Goal: Task Accomplishment & Management: Manage account settings

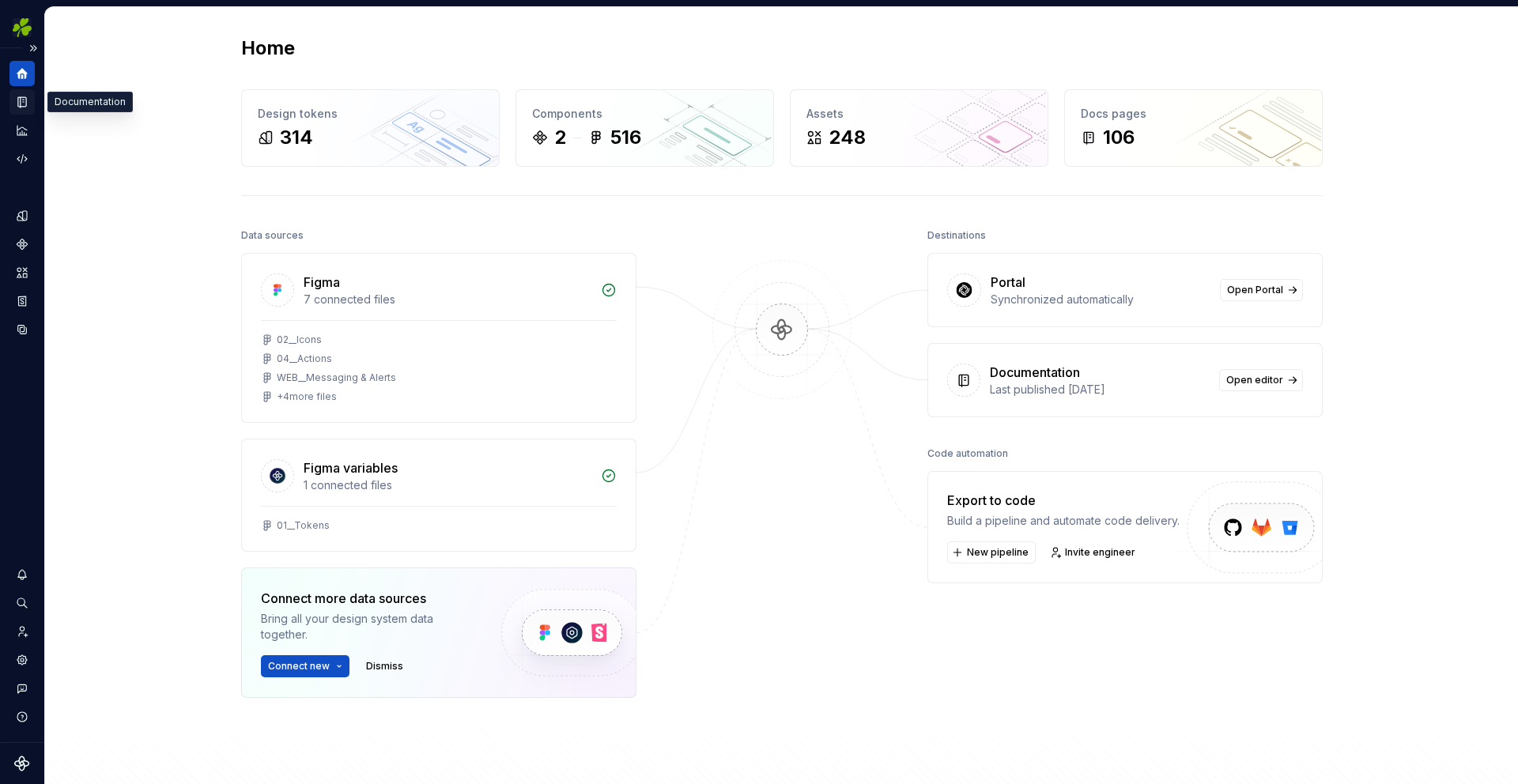
click at [25, 104] on icon "Documentation" at bounding box center [22, 102] width 8 height 11
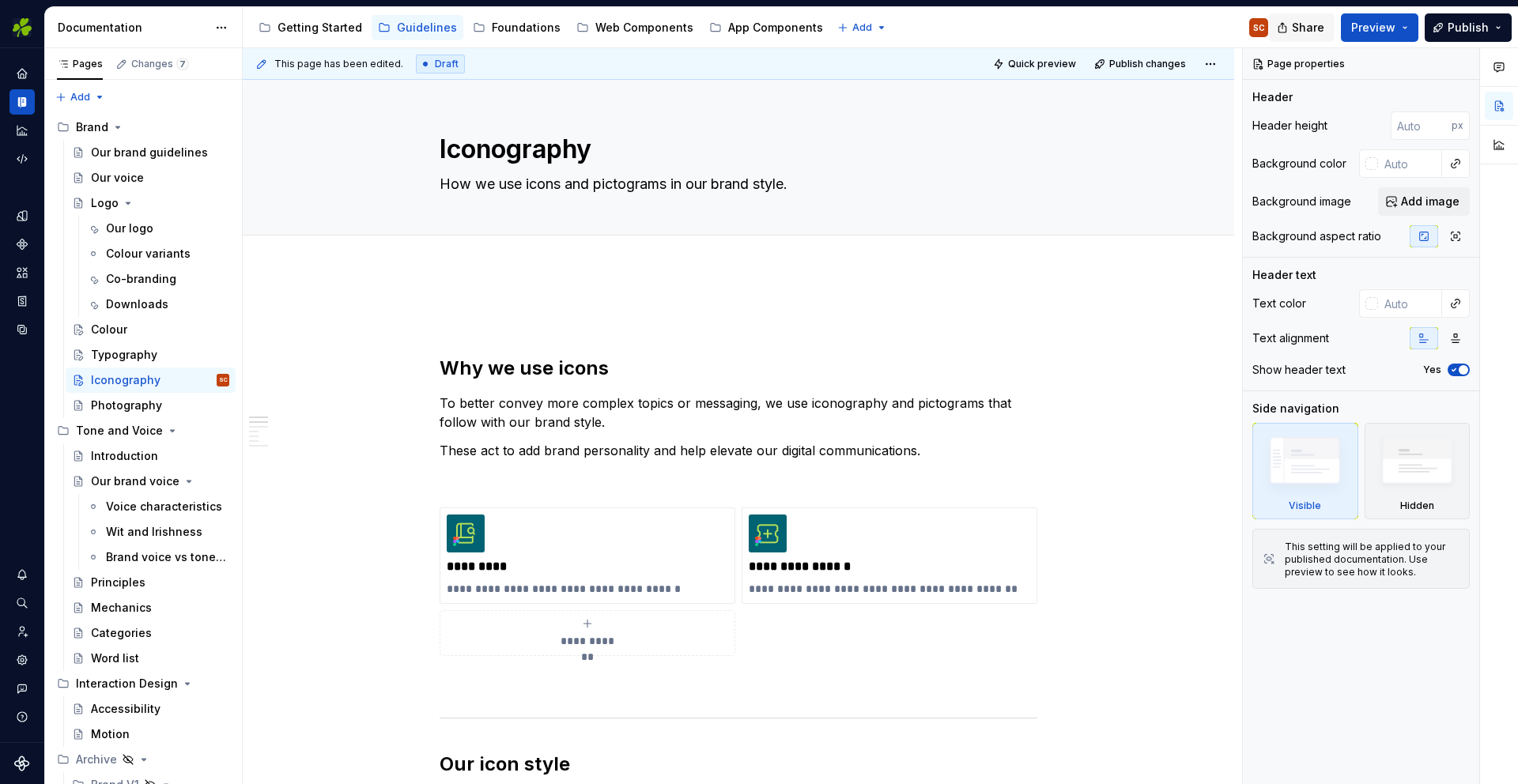
click at [1305, 26] on span "Share" at bounding box center [1308, 27] width 33 height 15
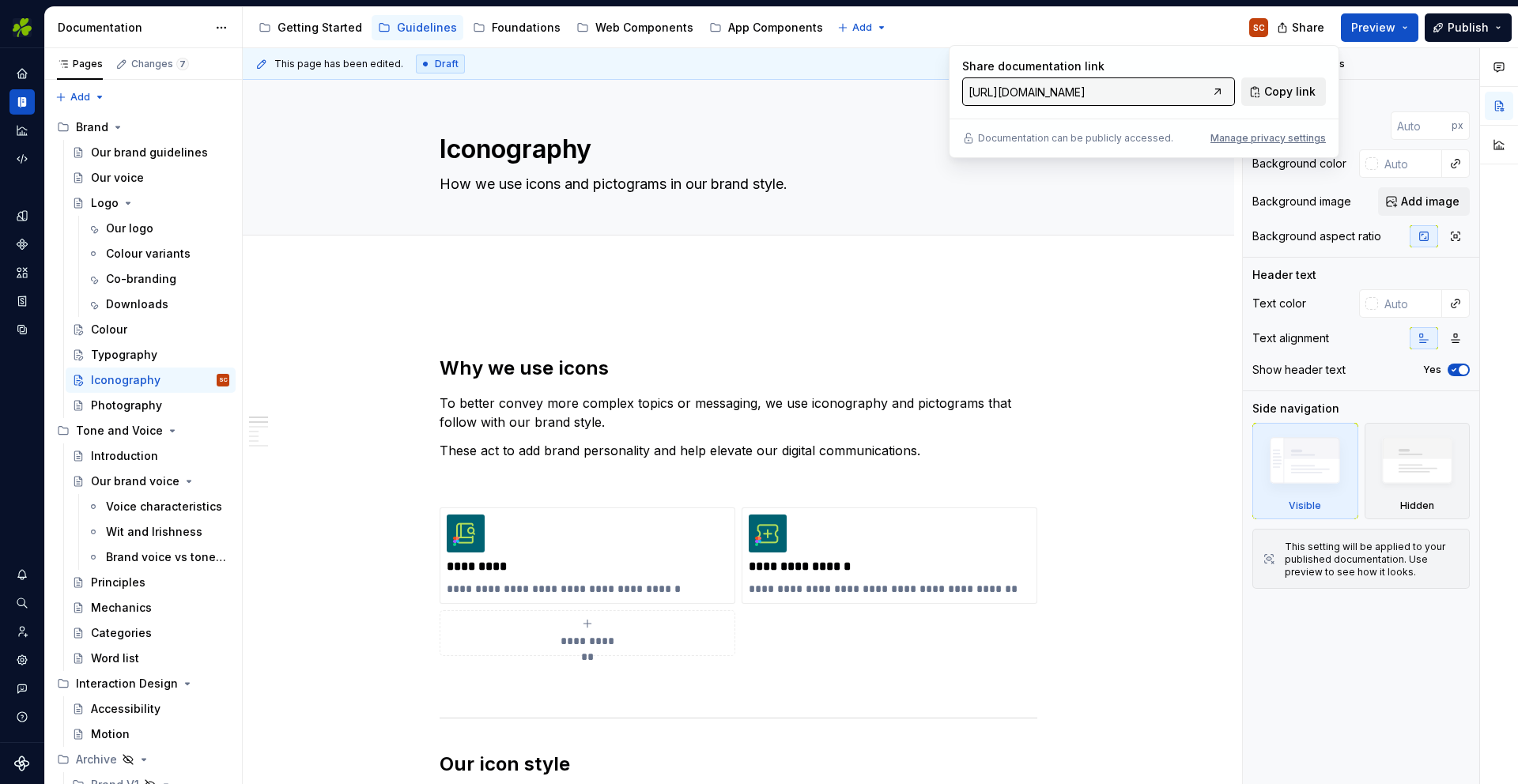
click at [1288, 91] on span "Copy link" at bounding box center [1290, 91] width 51 height 15
click at [1312, 91] on span "Copy link" at bounding box center [1290, 91] width 51 height 15
click at [1246, 137] on div "Manage privacy settings" at bounding box center [1269, 139] width 116 height 13
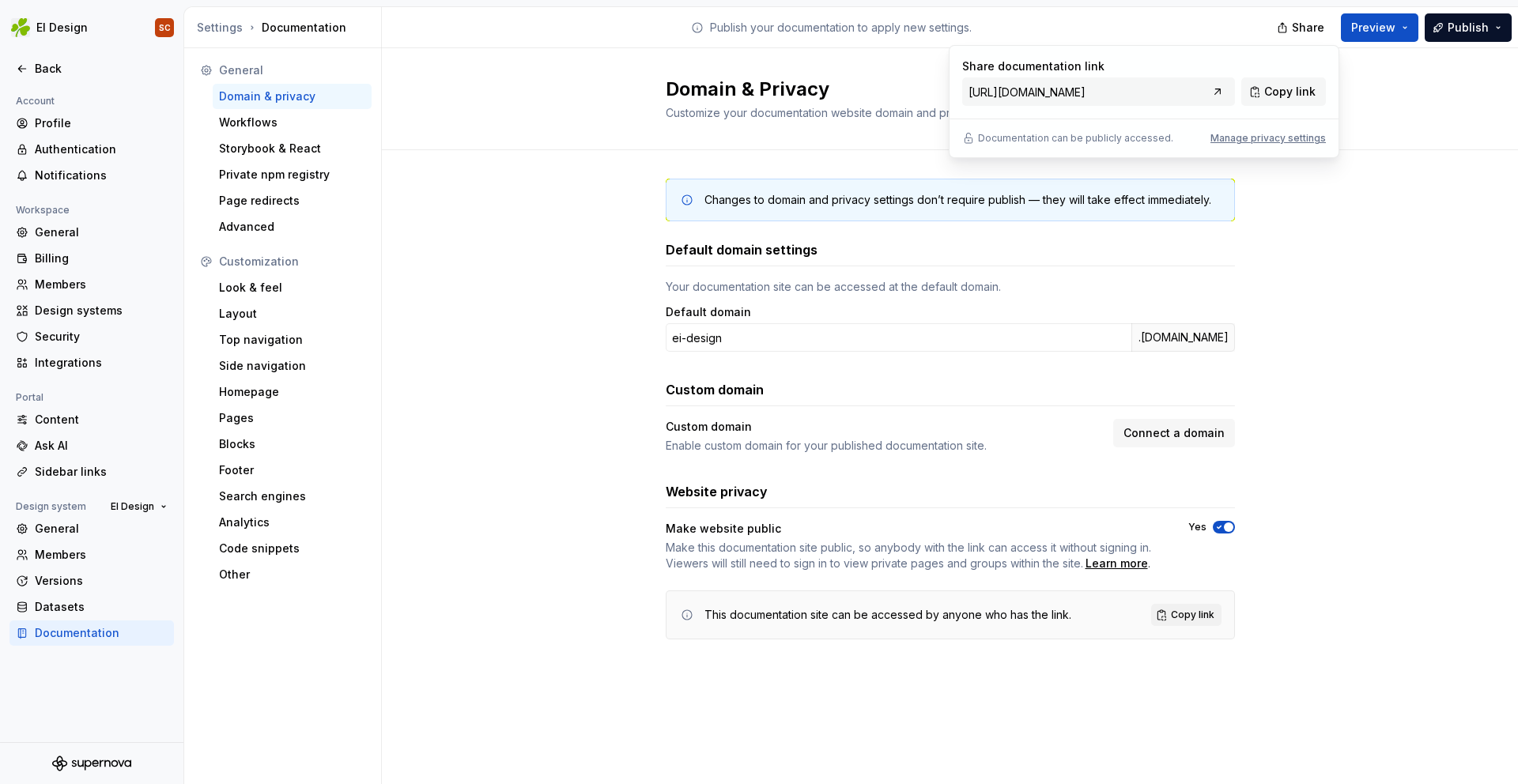
click at [592, 110] on div "Domain & Privacy Customize your documentation website domain and privacy settin…" at bounding box center [951, 99] width 1136 height 102
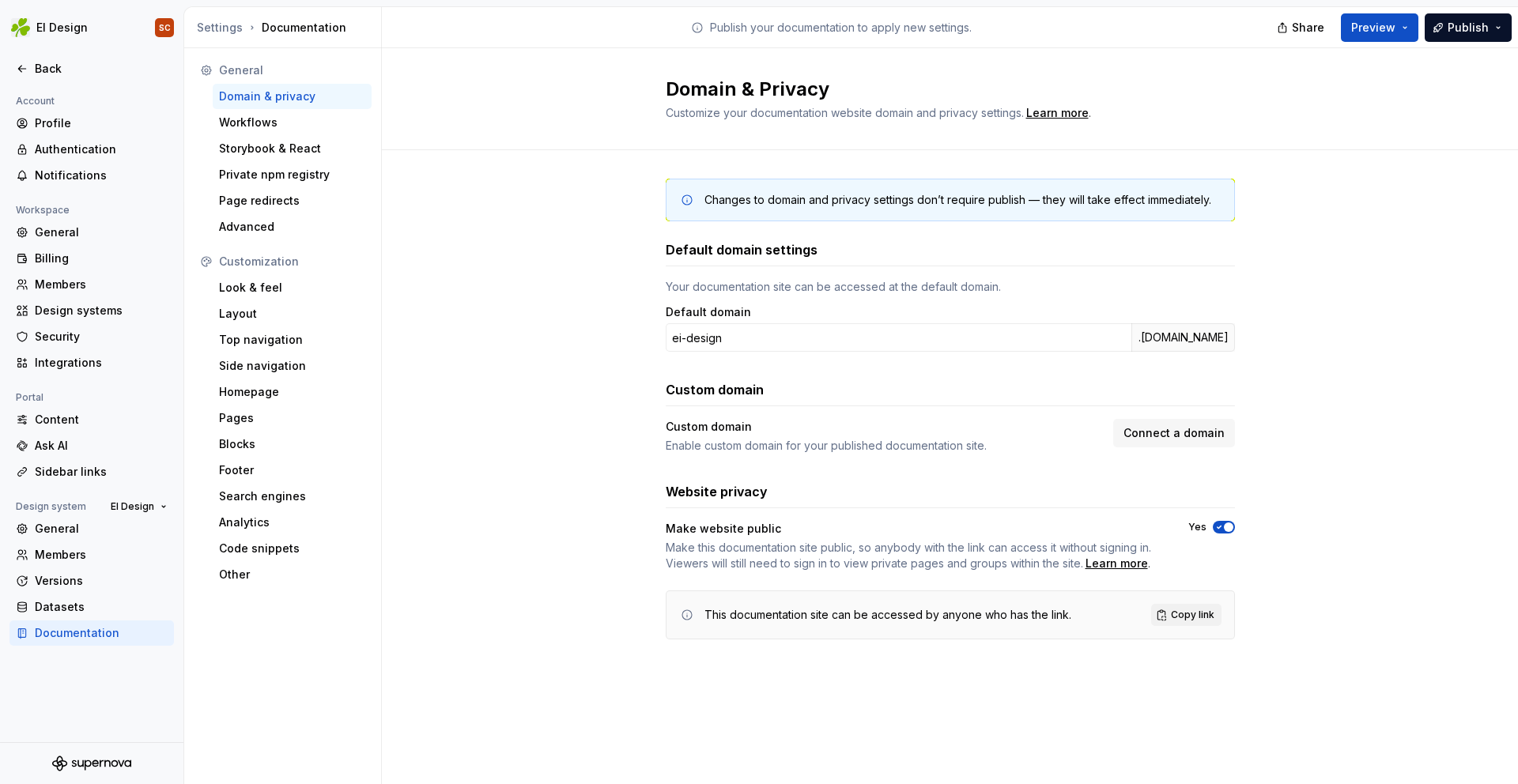
click at [79, 629] on div "Documentation" at bounding box center [101, 632] width 133 height 15
click at [1172, 615] on span "Copy link" at bounding box center [1193, 615] width 43 height 13
click at [62, 637] on div "Documentation" at bounding box center [101, 632] width 133 height 15
click at [48, 73] on div "Back" at bounding box center [101, 68] width 133 height 15
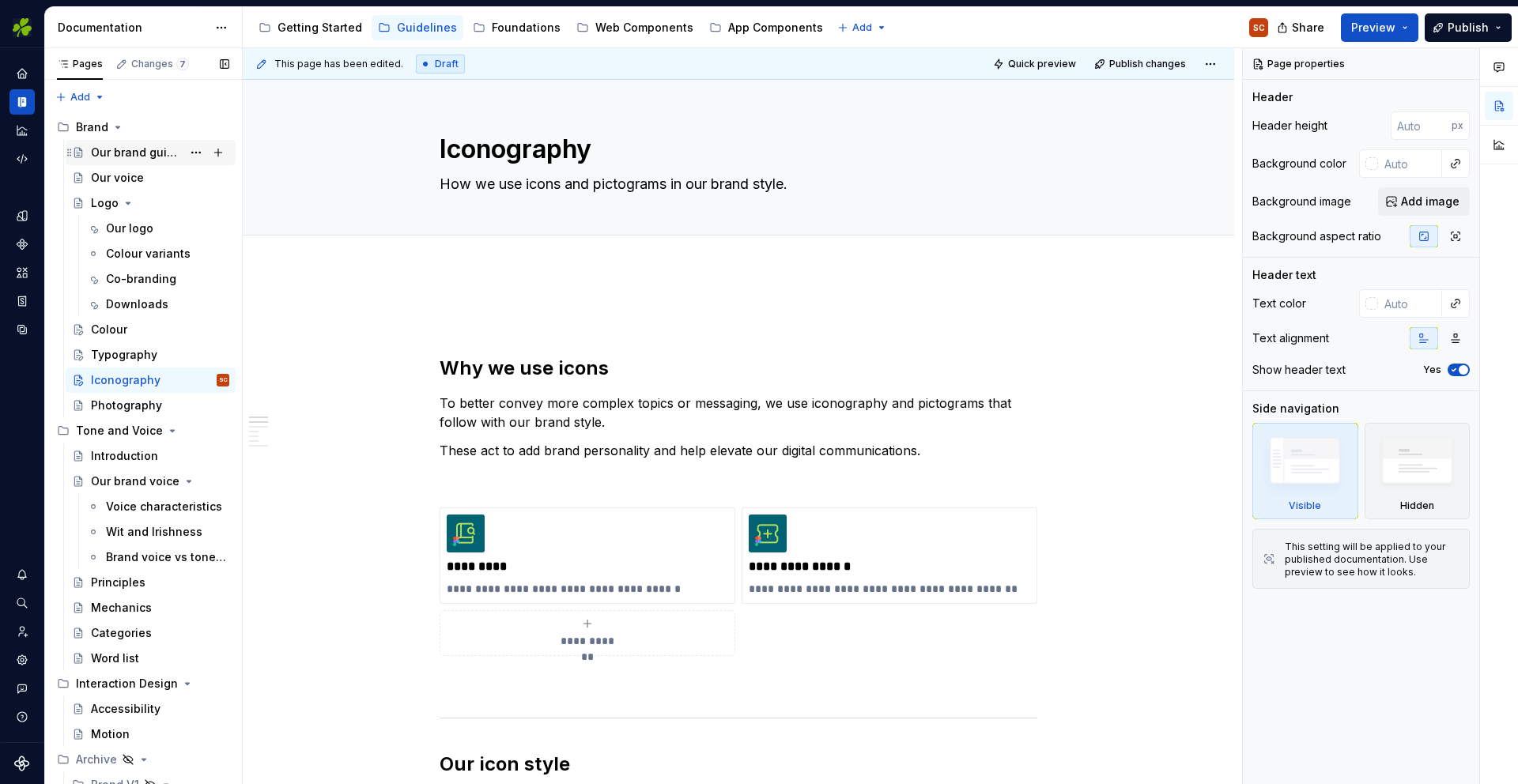
click at [126, 155] on div "Our brand guidelines" at bounding box center [137, 152] width 91 height 15
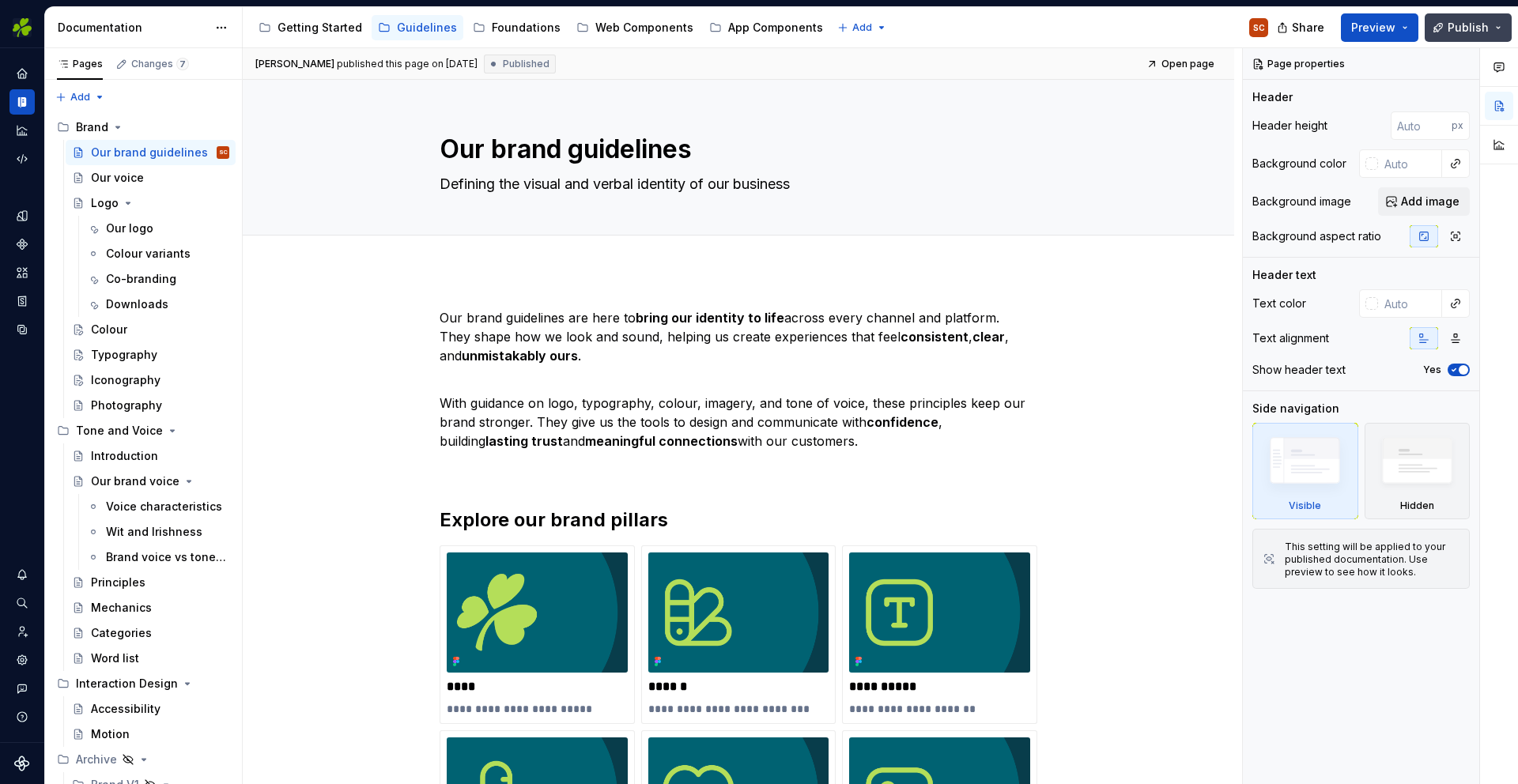
click at [1496, 27] on button "Publish" at bounding box center [1468, 27] width 87 height 29
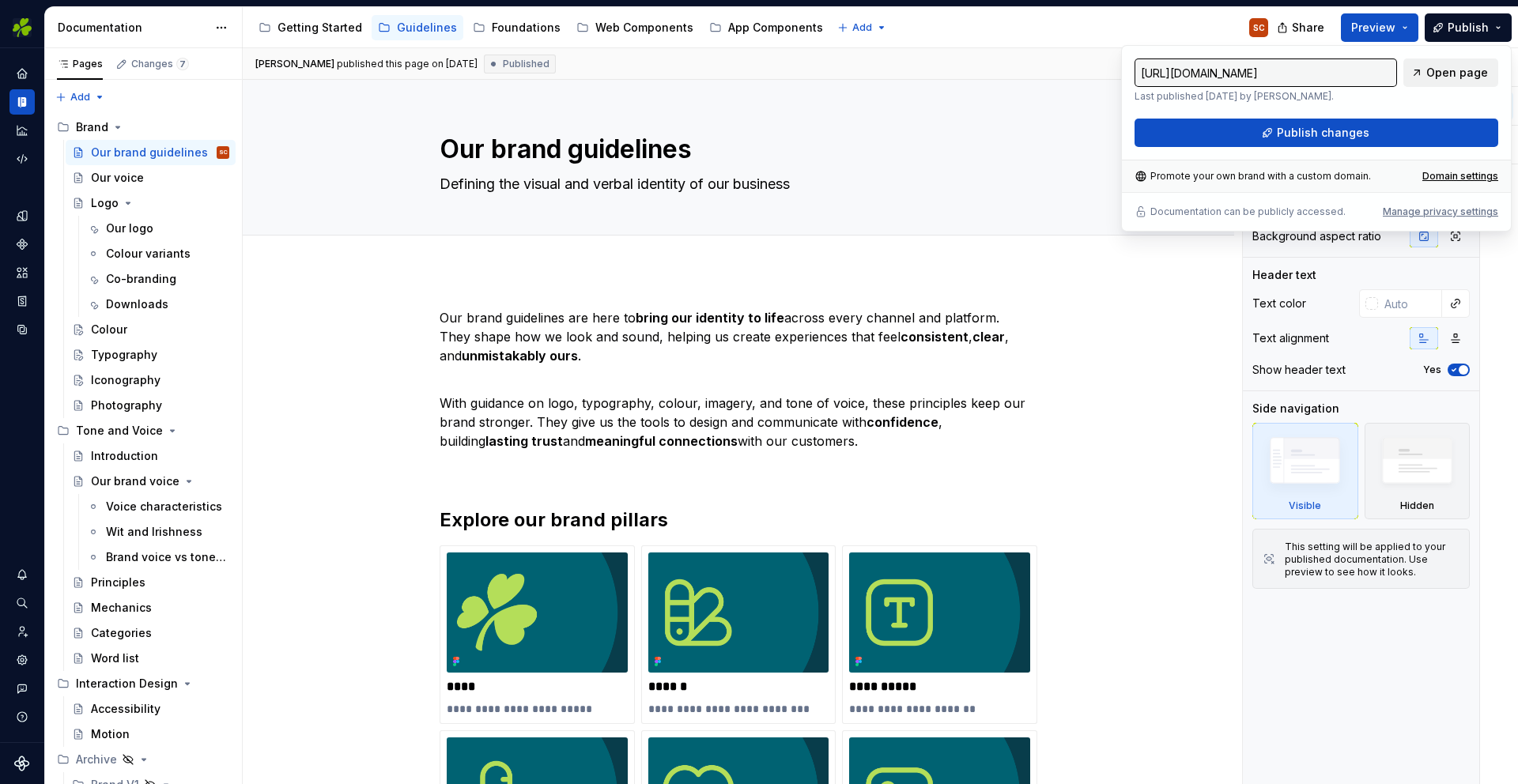
click at [1449, 73] on span "Open page" at bounding box center [1458, 73] width 62 height 15
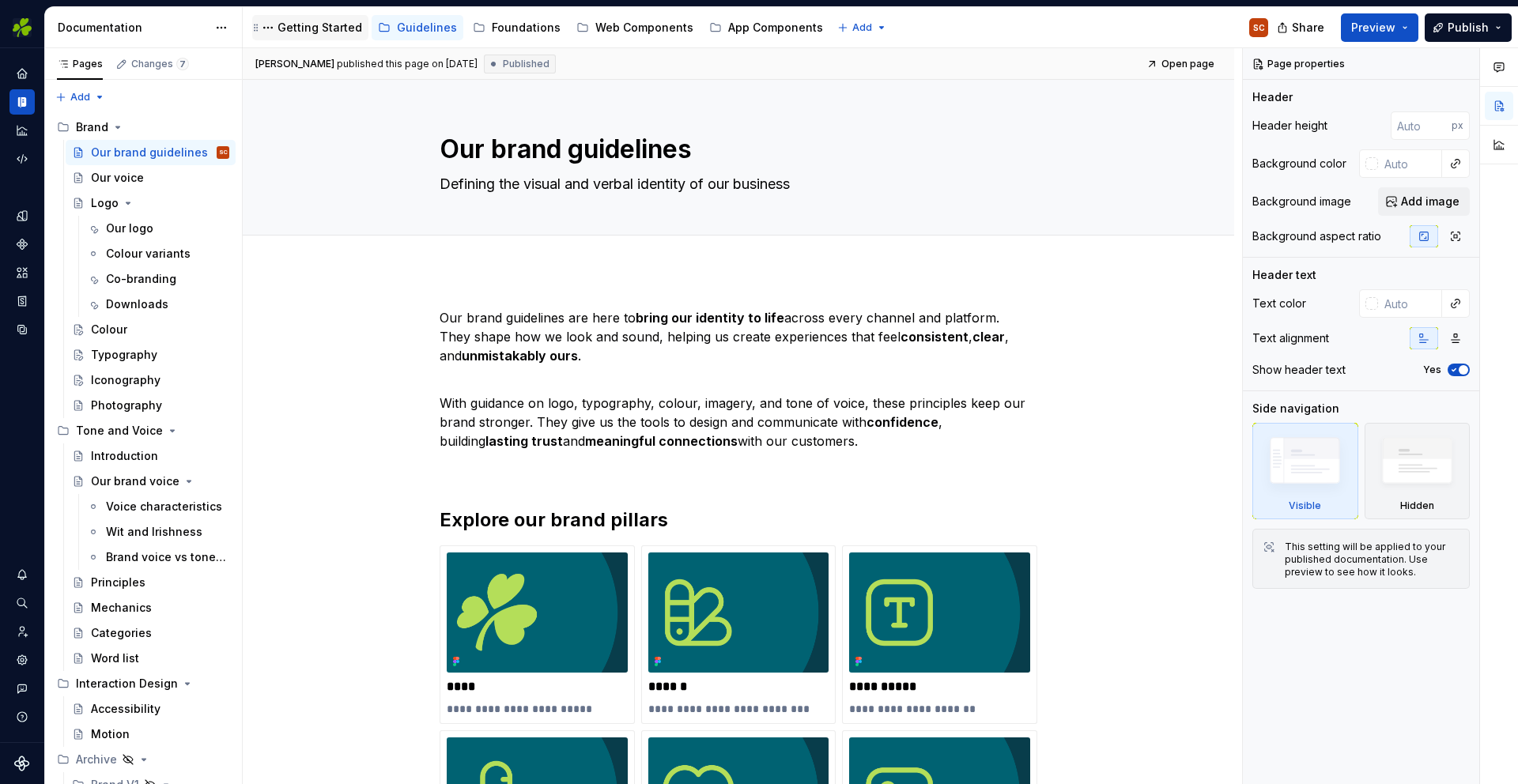
click at [301, 31] on div "Getting Started" at bounding box center [320, 27] width 85 height 15
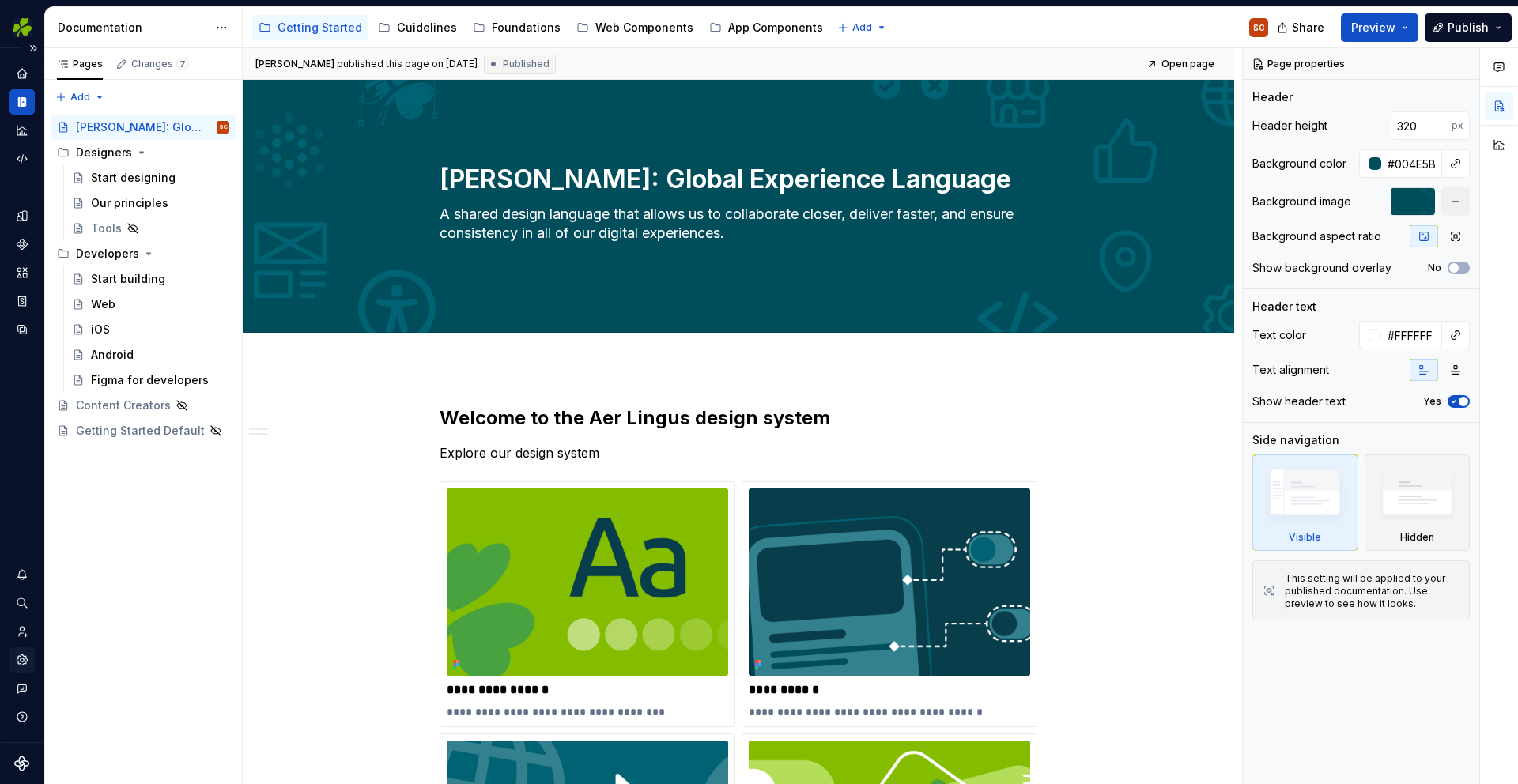
click at [24, 662] on icon "Settings" at bounding box center [21, 659] width 11 height 11
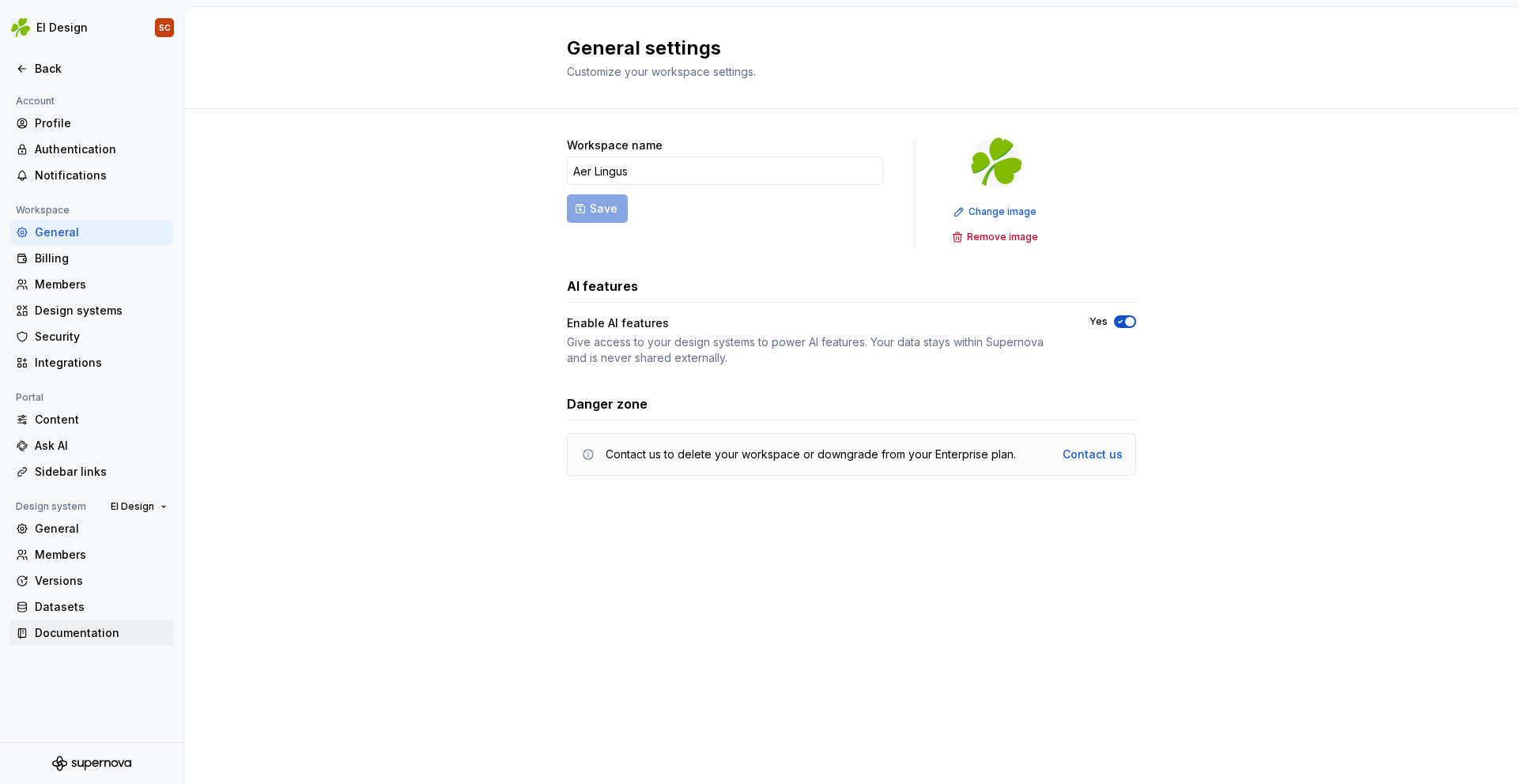
click at [64, 635] on div "Documentation" at bounding box center [101, 632] width 133 height 15
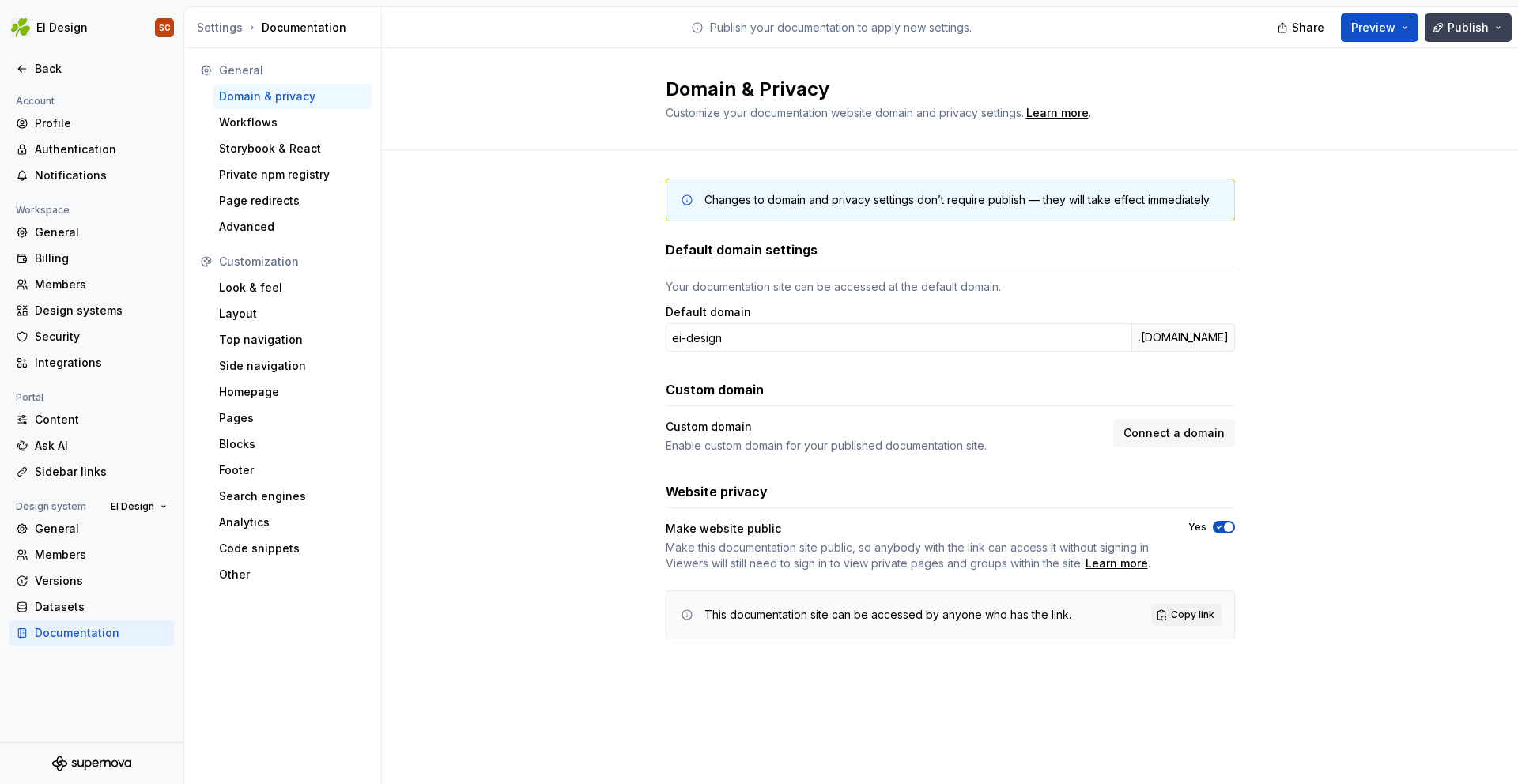
click at [1502, 27] on button "Publish" at bounding box center [1468, 27] width 87 height 29
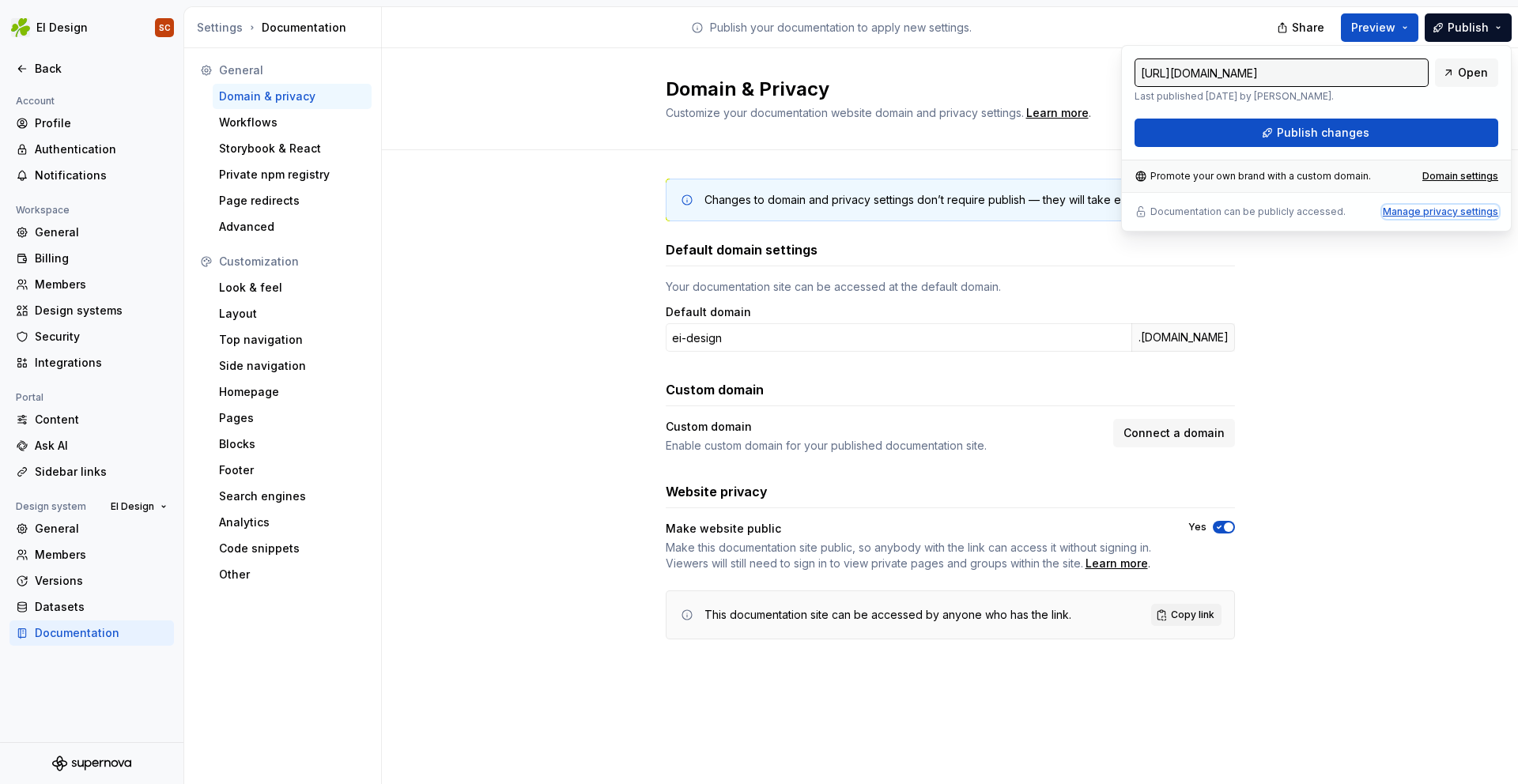
click at [1450, 213] on div "Manage privacy settings" at bounding box center [1441, 212] width 116 height 13
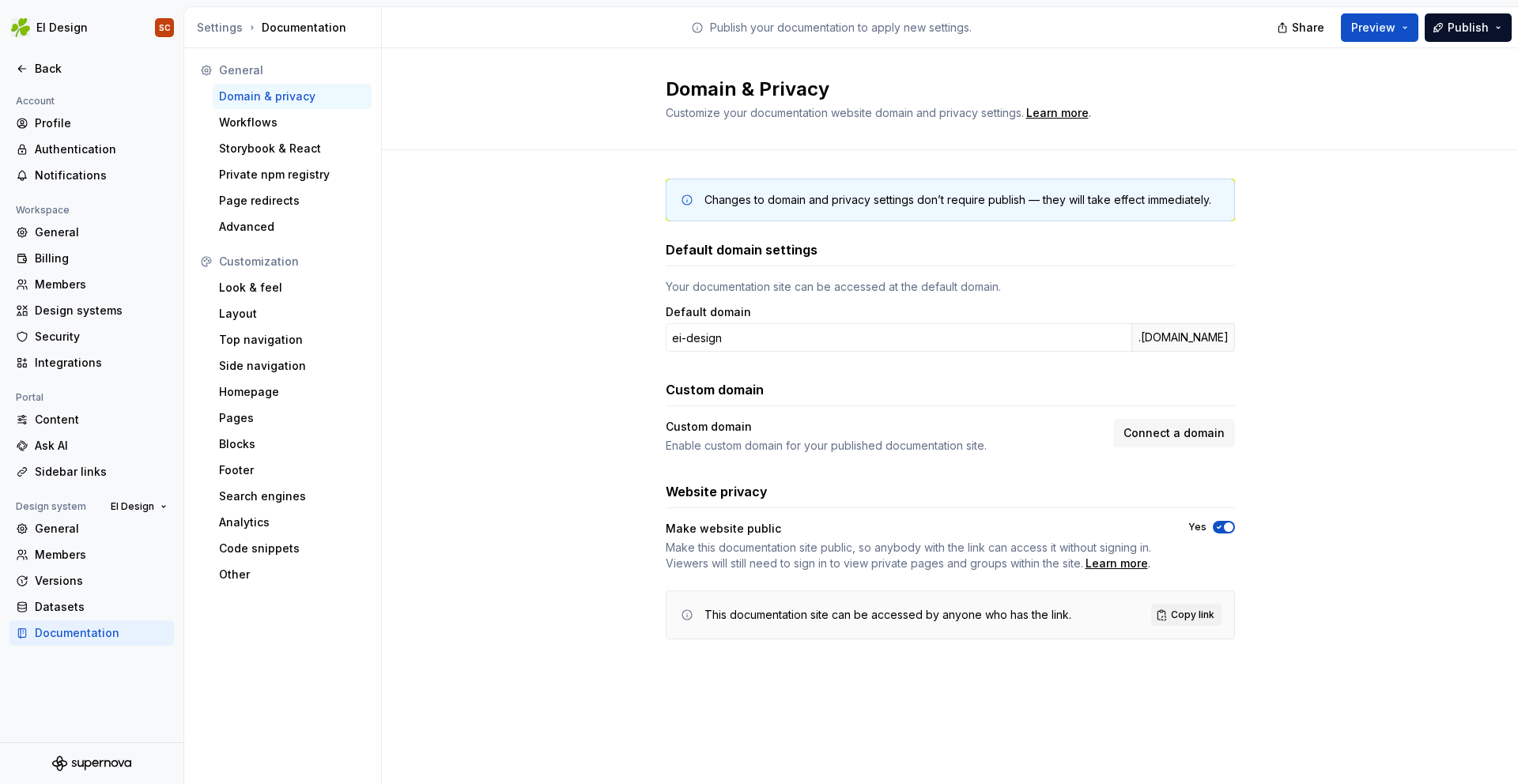
click at [1220, 526] on icon "button" at bounding box center [1219, 527] width 4 height 2
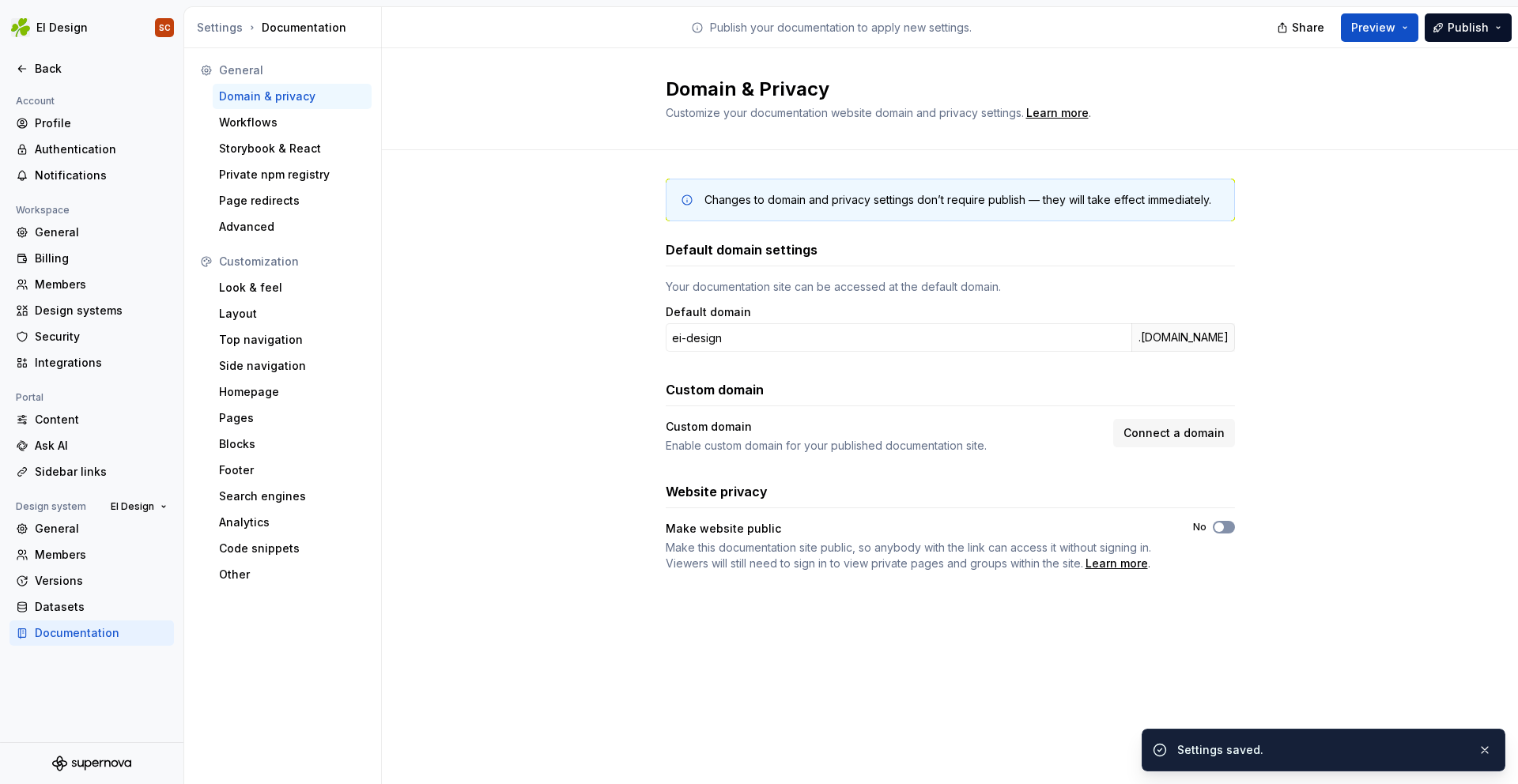
click at [1224, 531] on icon "button" at bounding box center [1220, 527] width 13 height 10
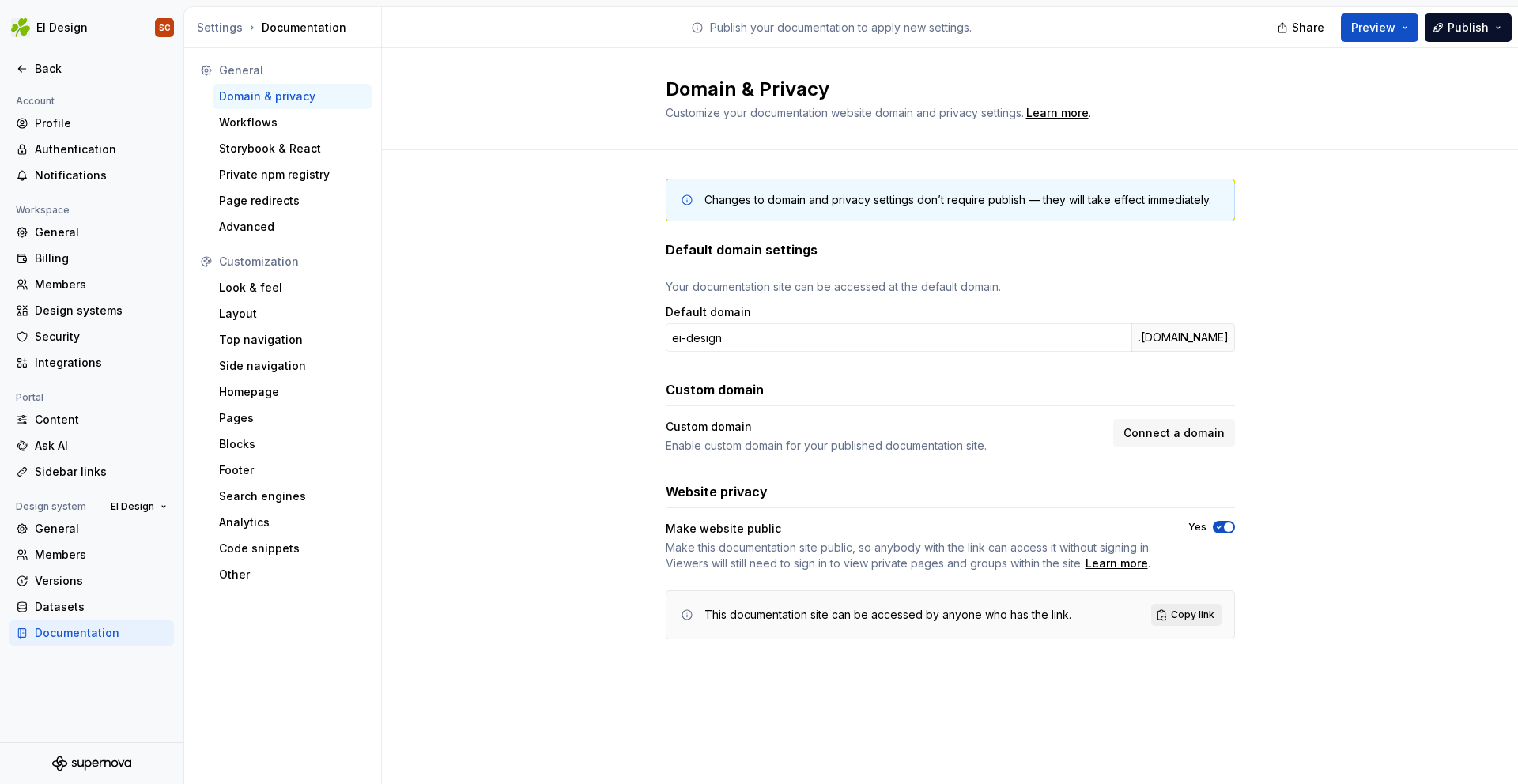
click at [1181, 616] on span "Copy link" at bounding box center [1193, 615] width 43 height 13
click at [1494, 31] on button "Publish" at bounding box center [1468, 27] width 87 height 29
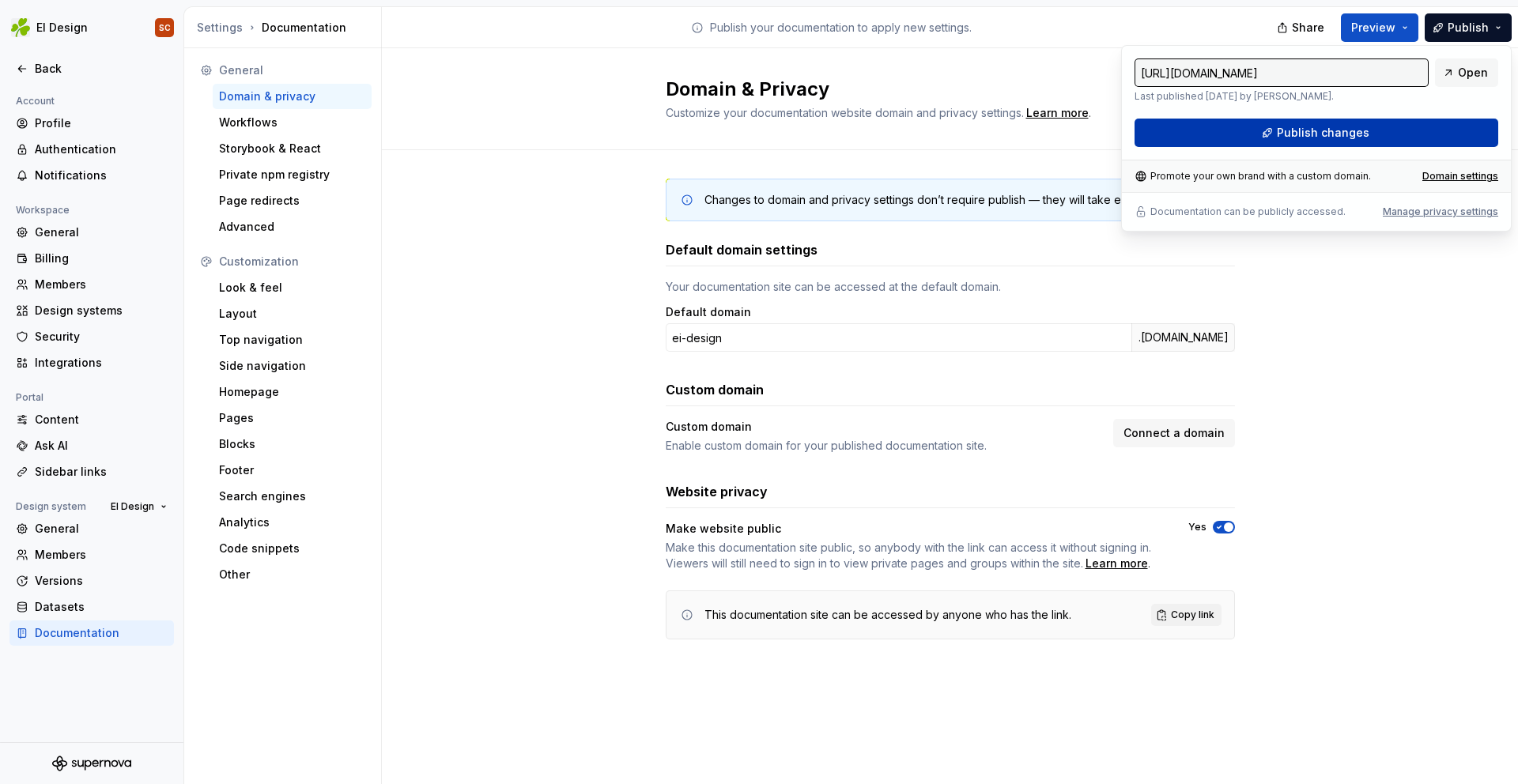
click at [1413, 143] on button "Publish changes" at bounding box center [1317, 132] width 364 height 29
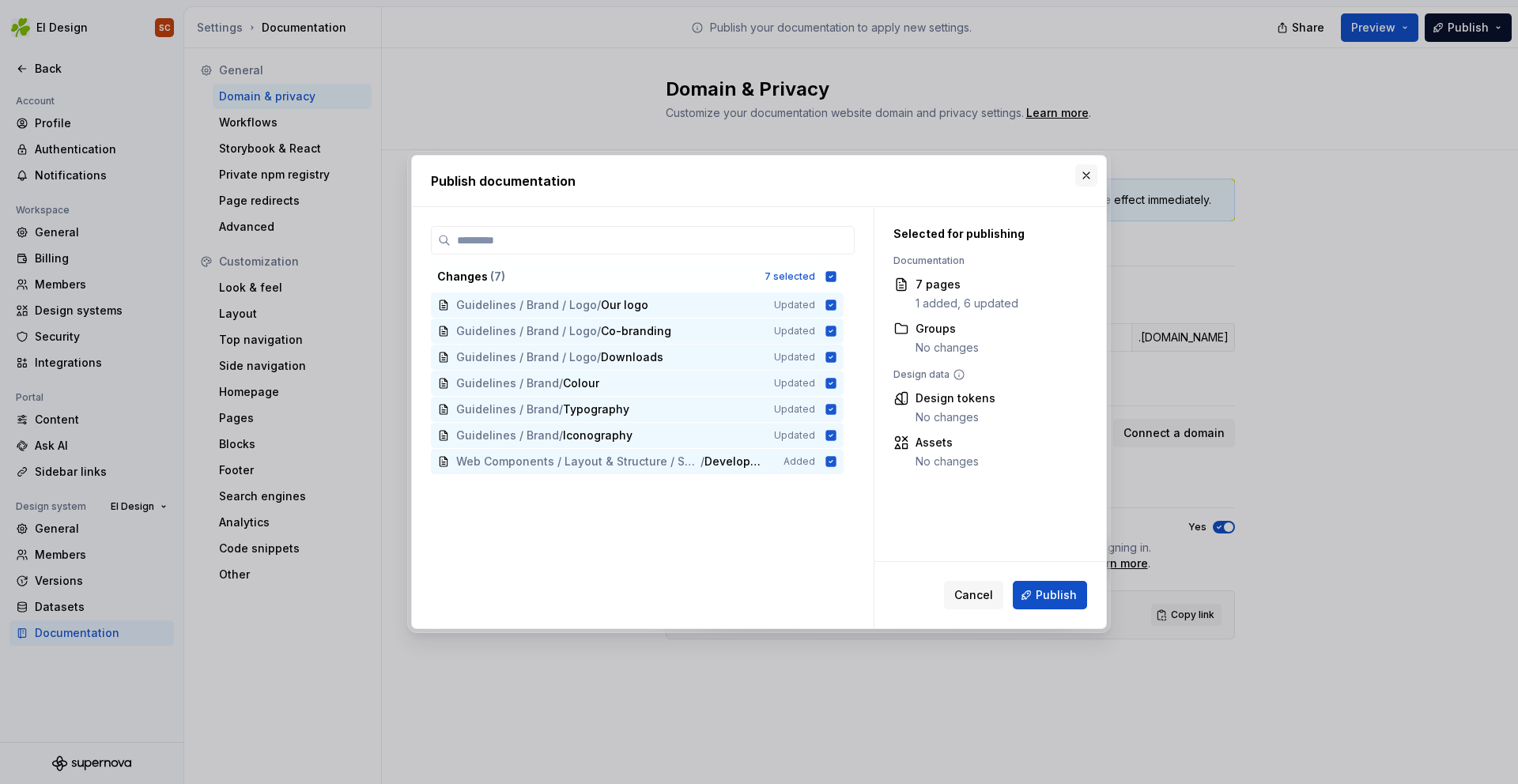
click at [1086, 177] on button "button" at bounding box center [1086, 175] width 22 height 22
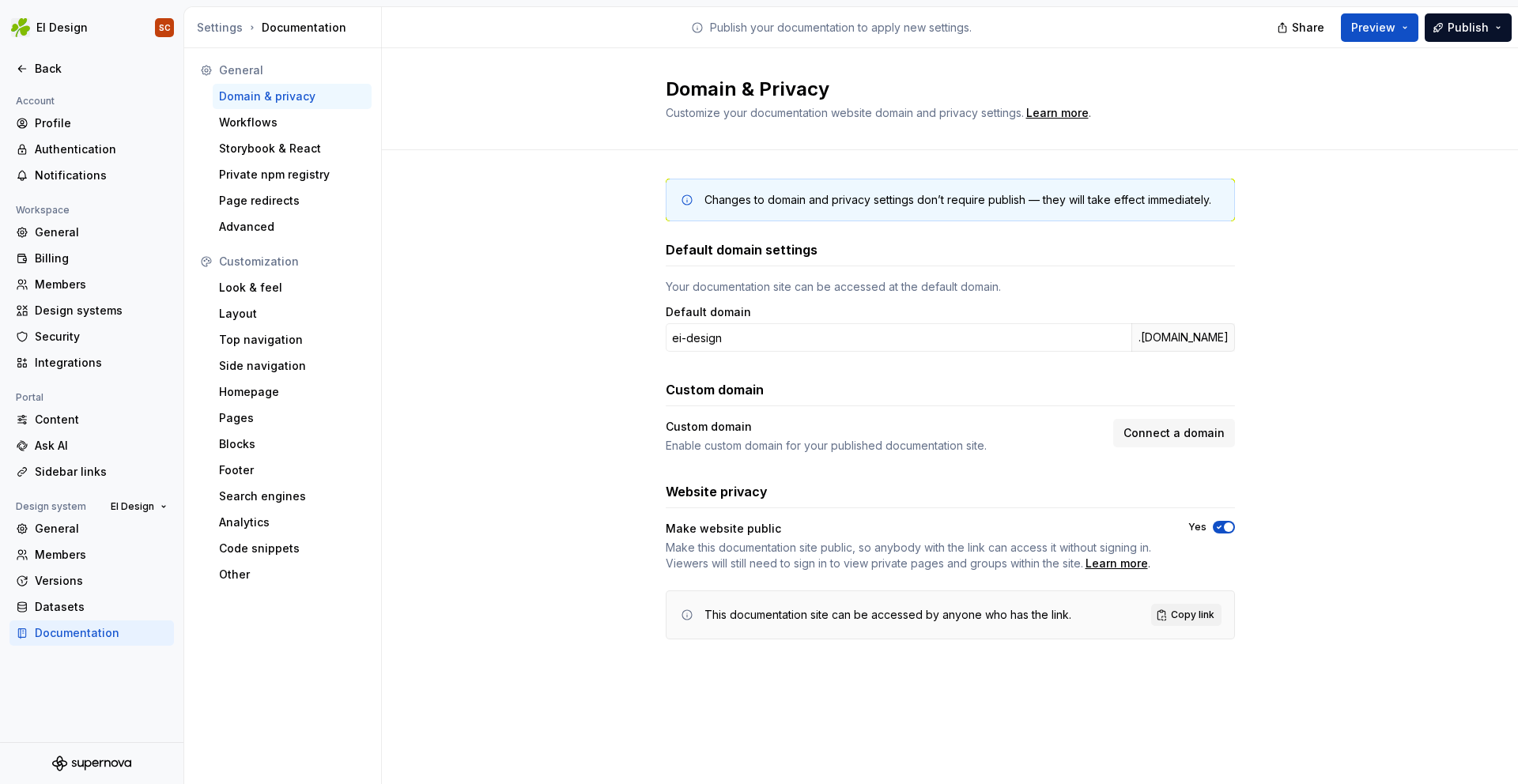
click at [89, 632] on div "Documentation" at bounding box center [101, 632] width 133 height 15
click at [161, 509] on button "EI Design" at bounding box center [139, 506] width 70 height 22
click at [68, 525] on div "General" at bounding box center [101, 528] width 133 height 15
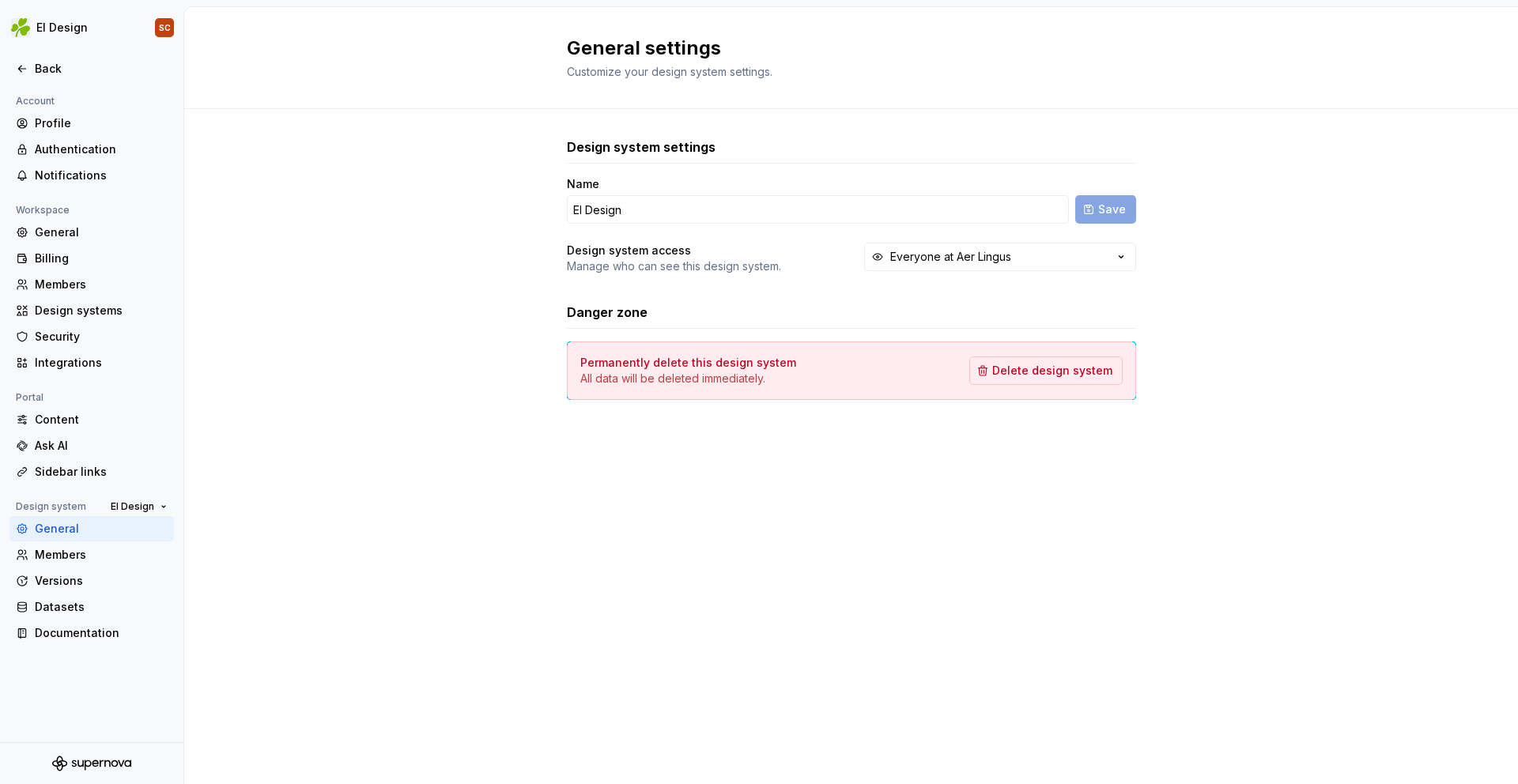
click at [68, 526] on div "General" at bounding box center [101, 528] width 133 height 15
click at [69, 557] on div "Members" at bounding box center [101, 554] width 133 height 15
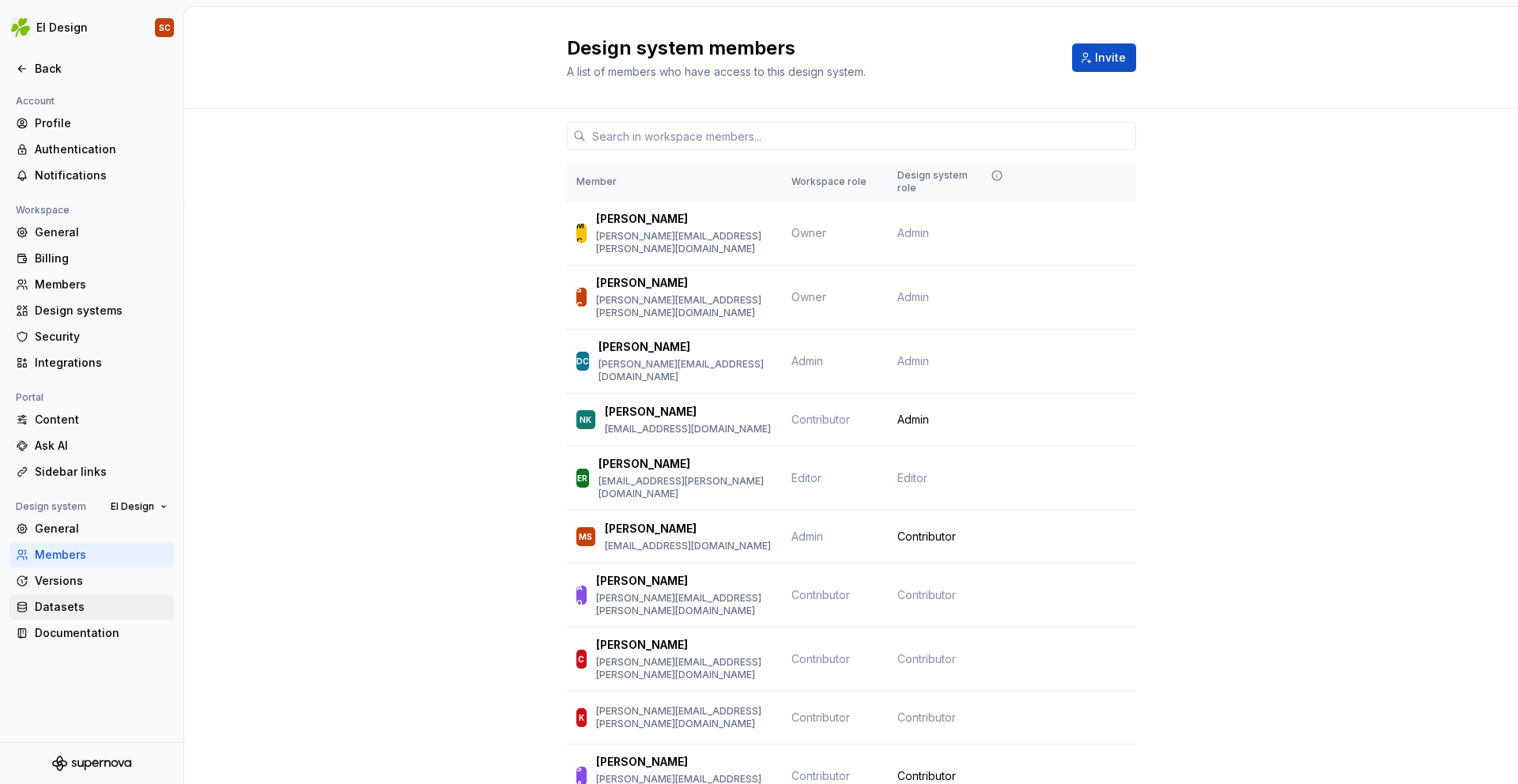
click at [70, 611] on div "Datasets" at bounding box center [101, 606] width 133 height 15
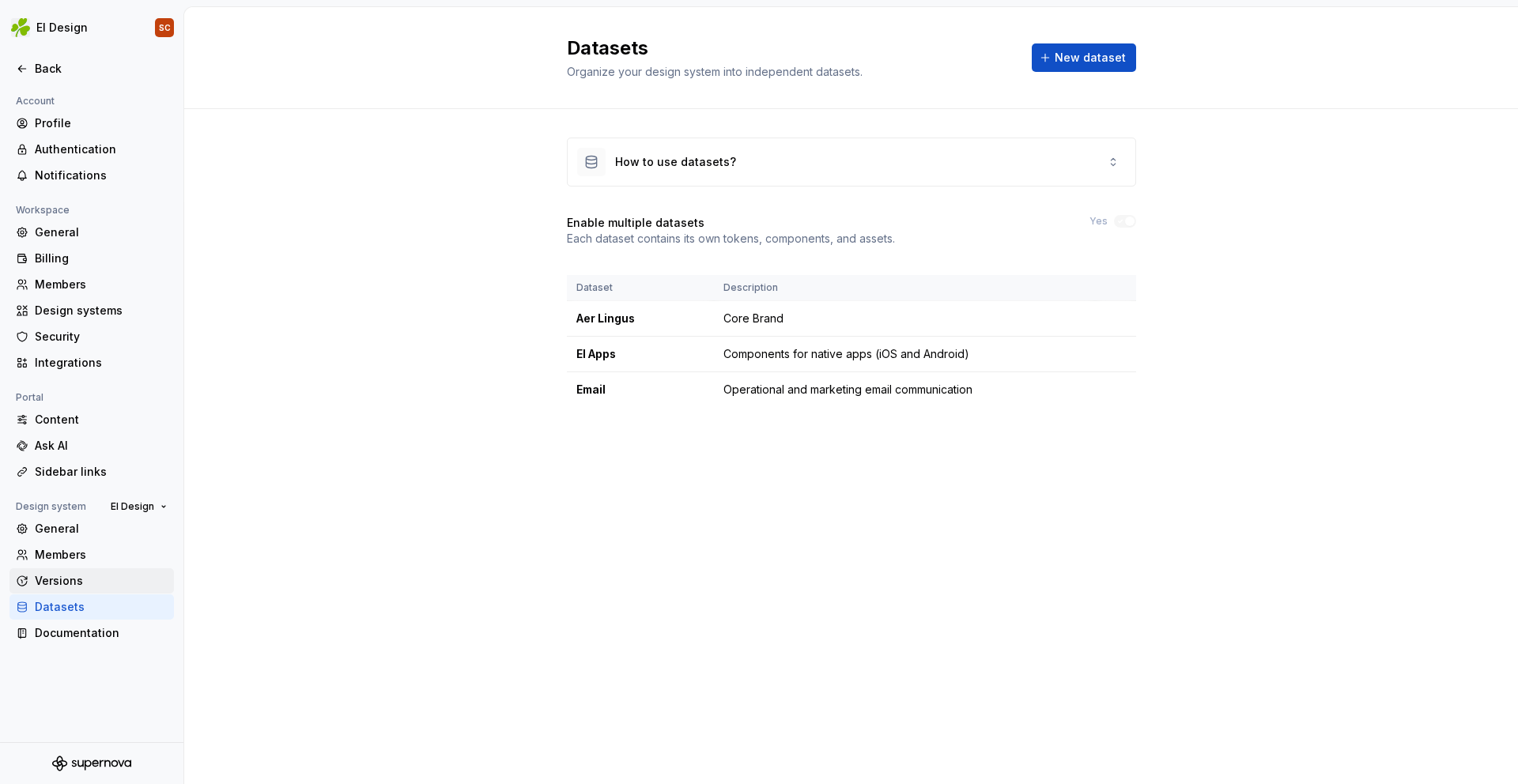
click at [67, 585] on div "Versions" at bounding box center [101, 580] width 133 height 15
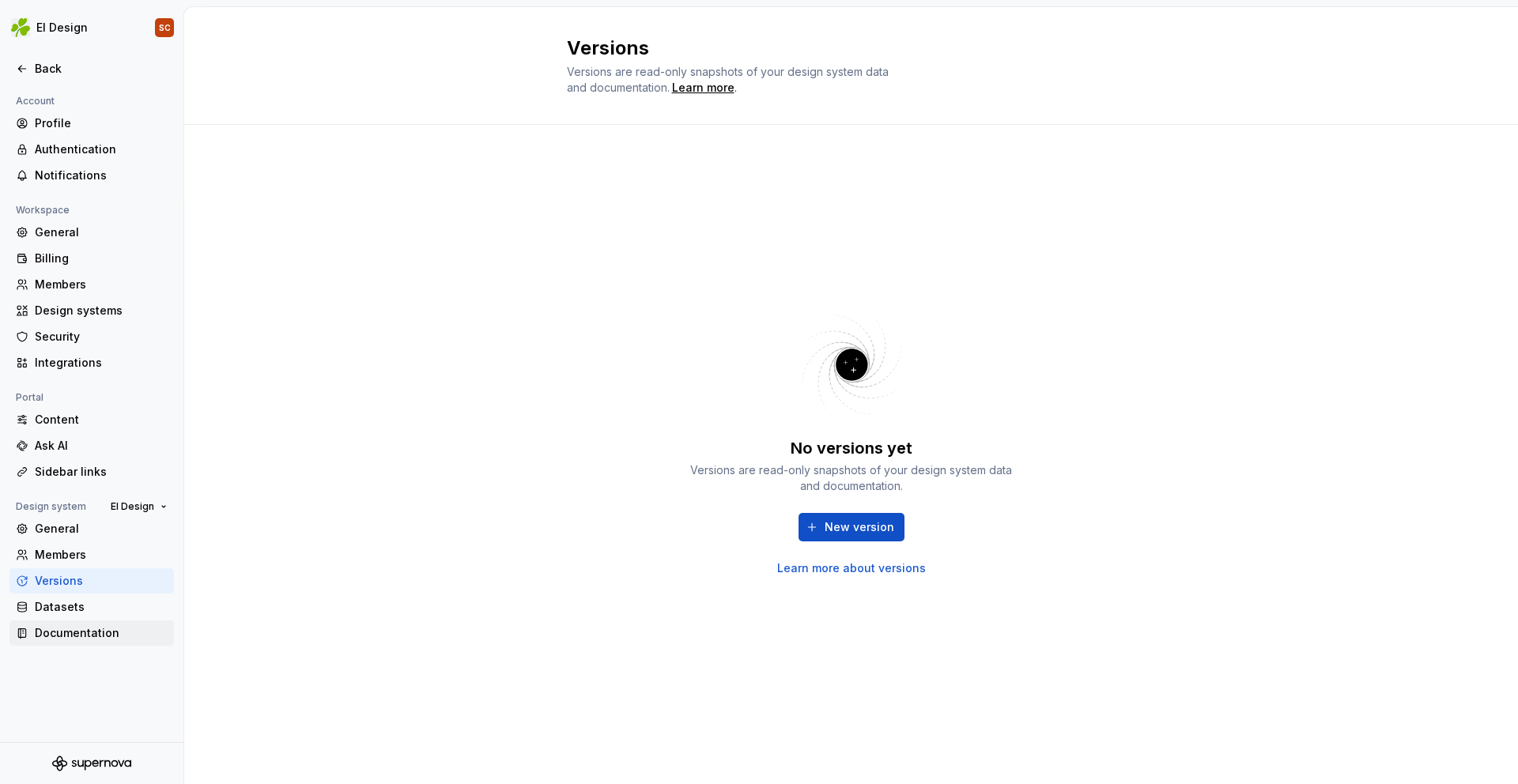
click at [80, 641] on div "Documentation" at bounding box center [101, 632] width 133 height 15
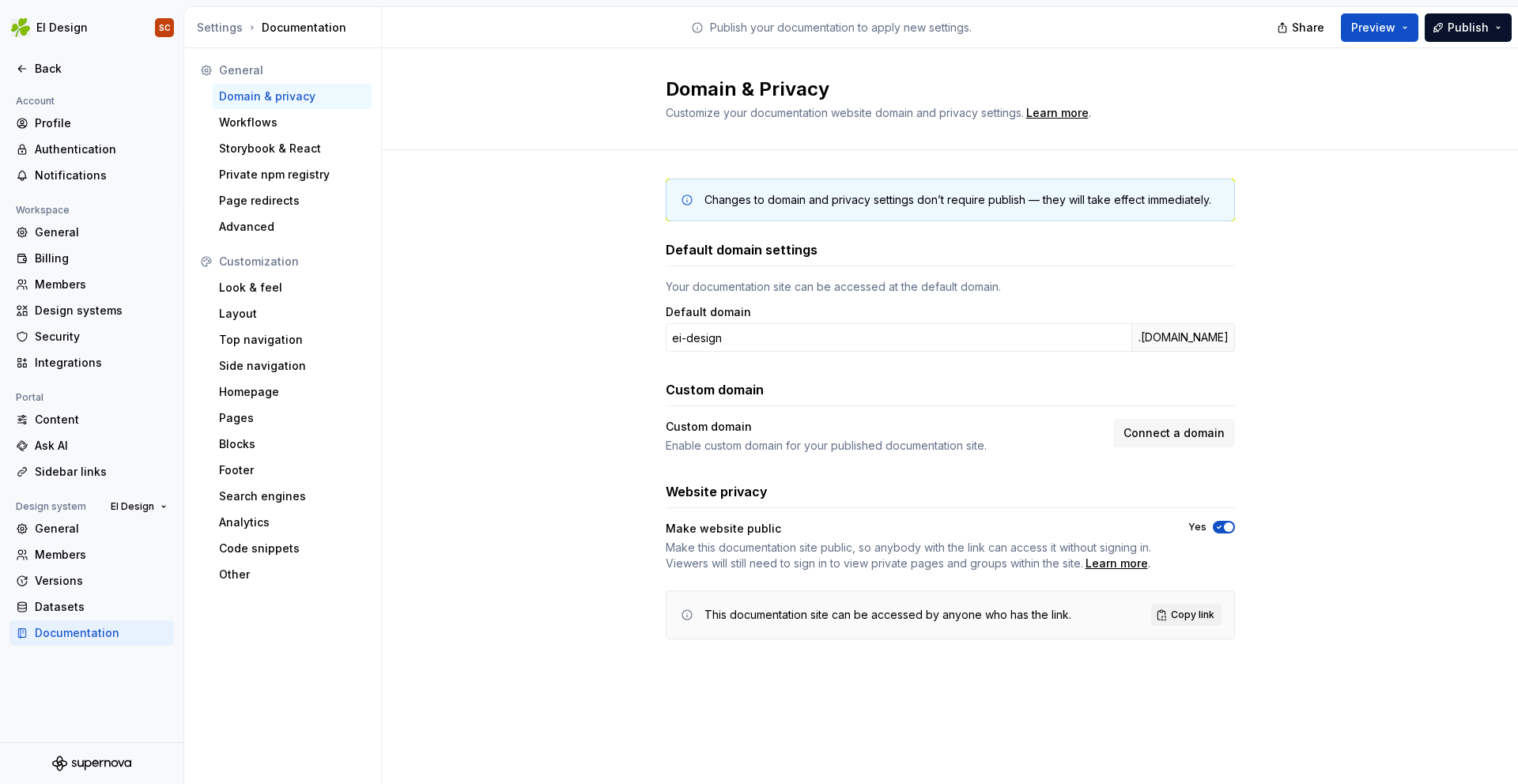
click at [259, 94] on div "Domain & privacy" at bounding box center [292, 96] width 146 height 15
click at [38, 66] on div "Back" at bounding box center [101, 68] width 133 height 15
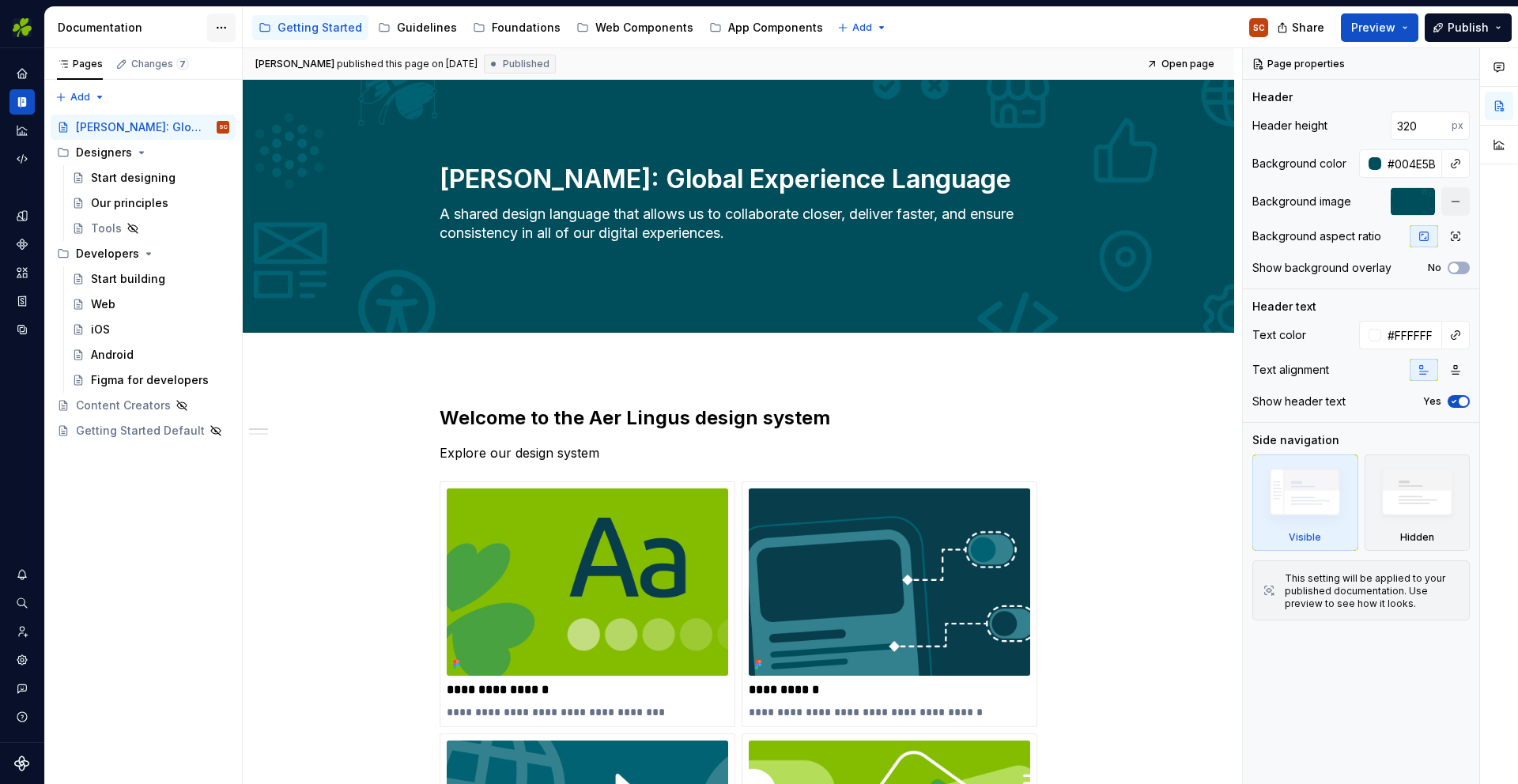
click at [223, 26] on html "EI Design SC Dataset Aer Lingus Documentation Accessibility guide for tree Page…" at bounding box center [759, 392] width 1518 height 784
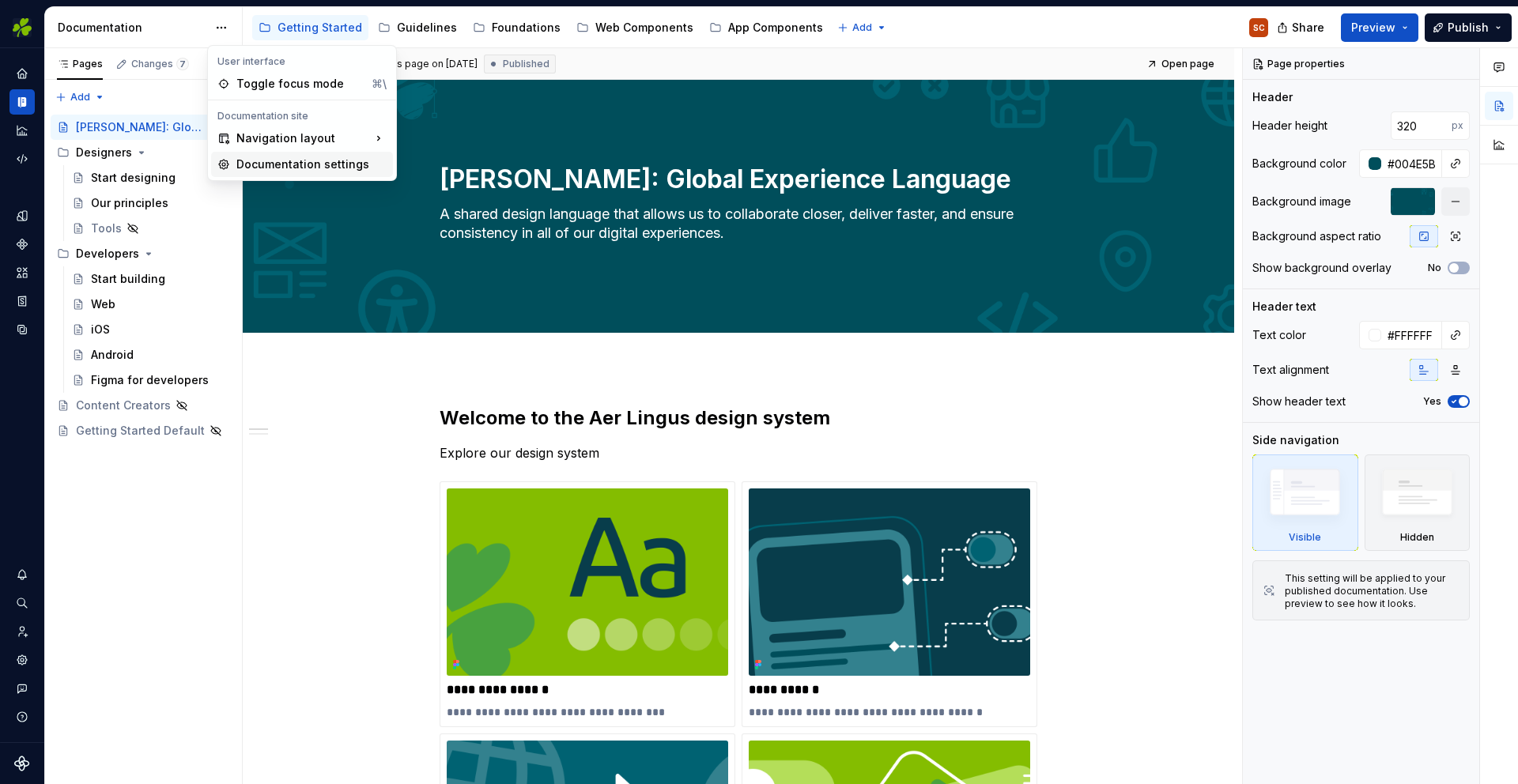
click at [273, 161] on div "Documentation settings" at bounding box center [311, 164] width 150 height 15
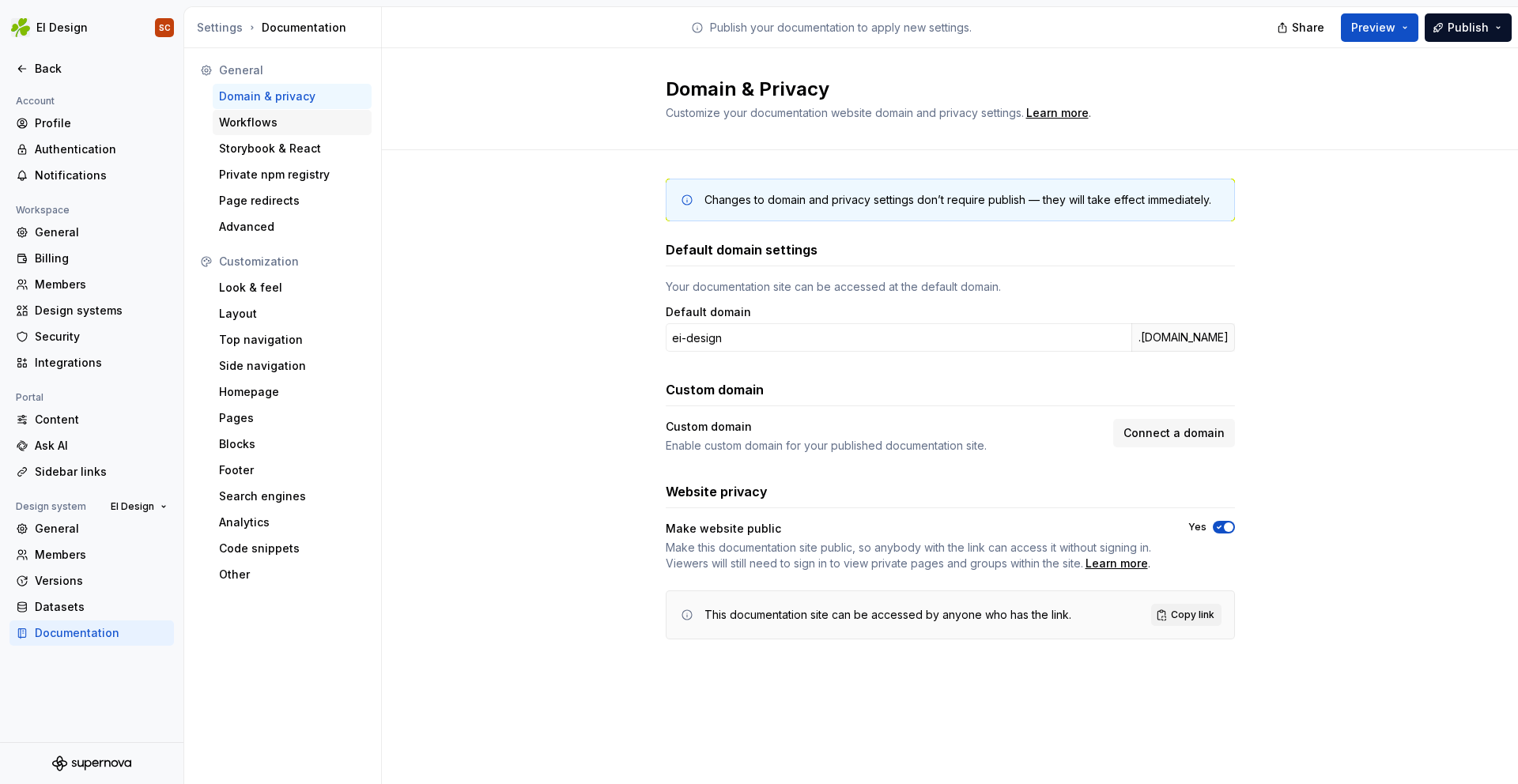
click at [248, 121] on div "Workflows" at bounding box center [292, 122] width 146 height 15
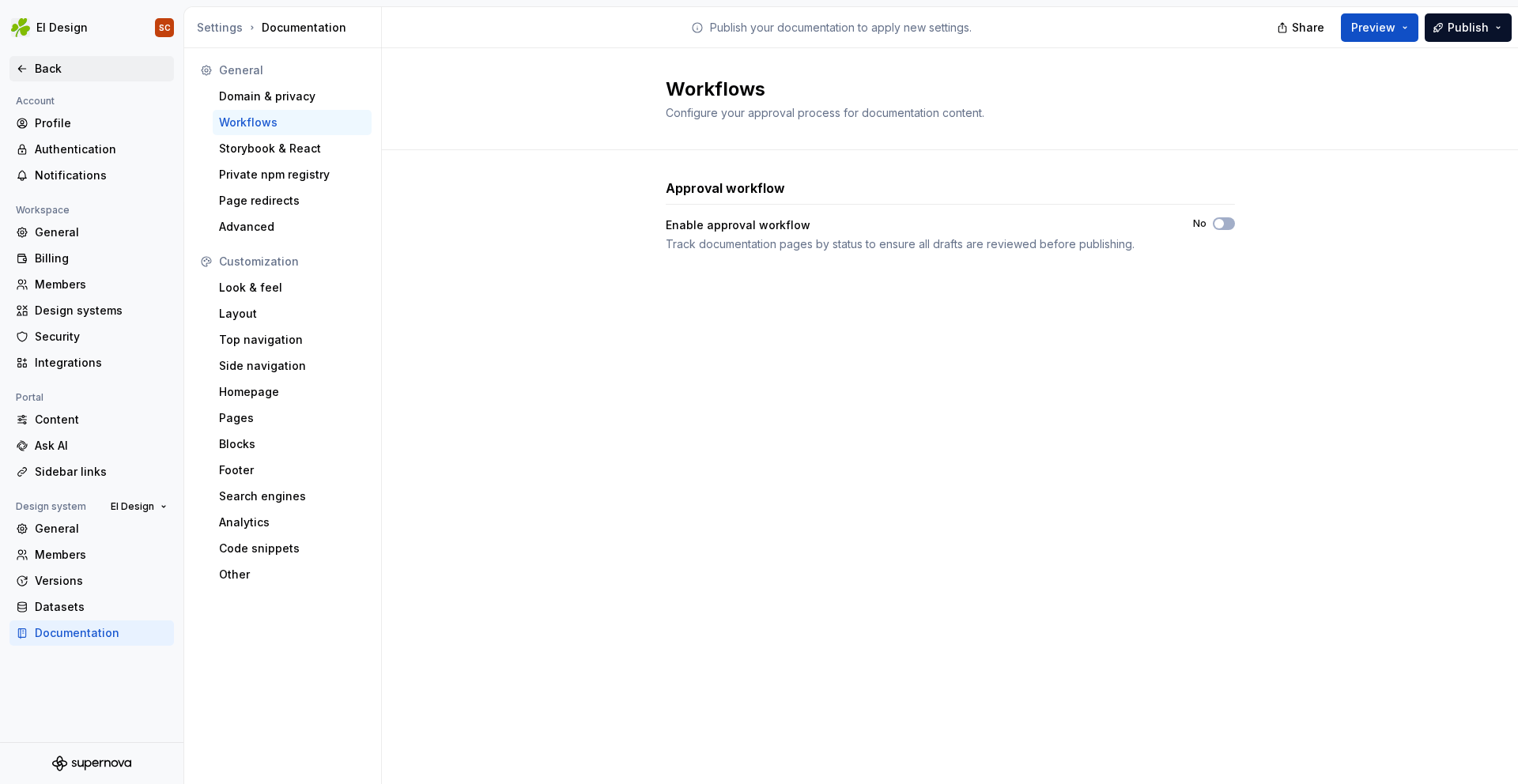
click at [48, 63] on div "Back" at bounding box center [101, 68] width 133 height 15
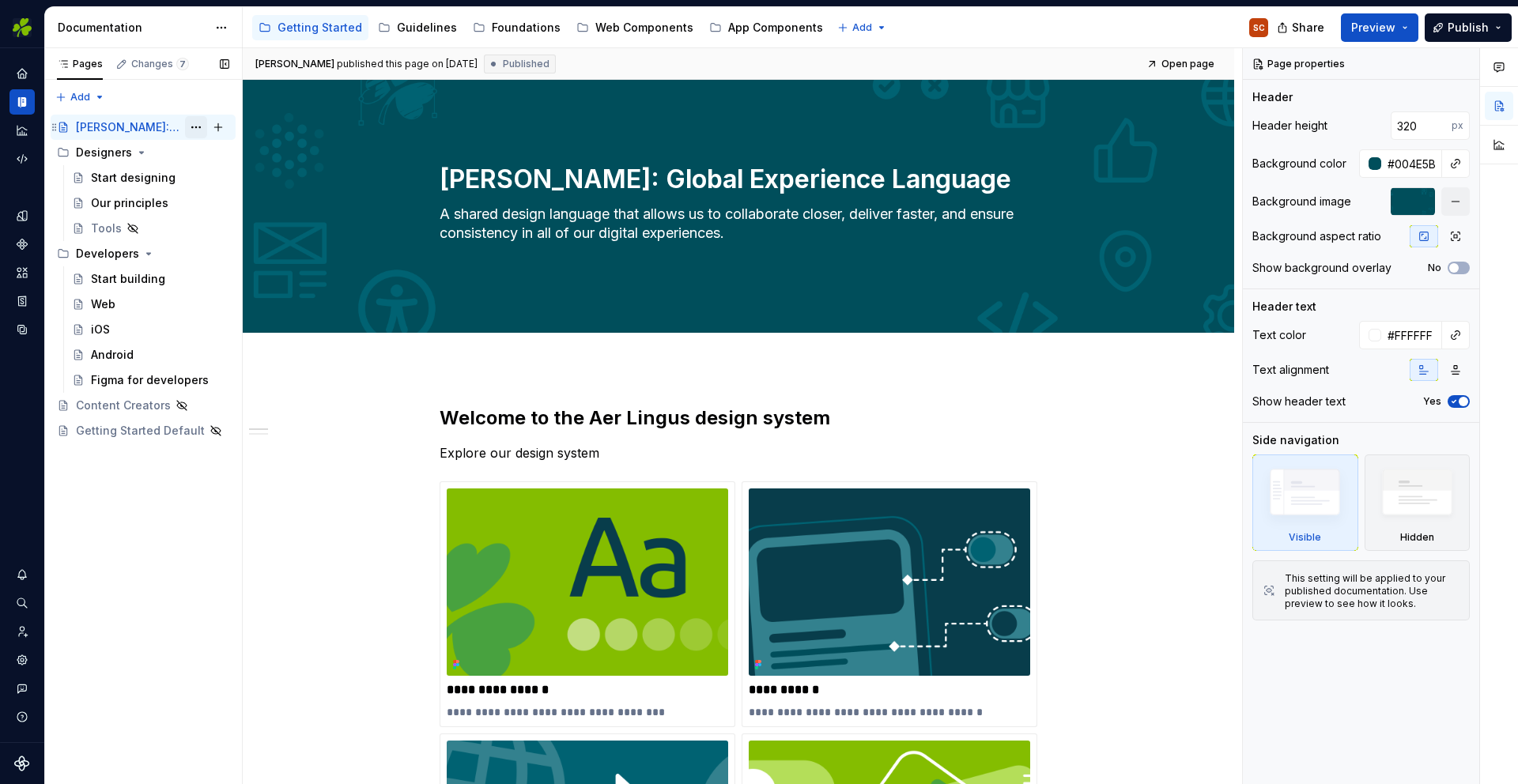
click at [197, 130] on button "Page tree" at bounding box center [196, 127] width 22 height 22
click at [197, 128] on div "Pages Changes 7 Add Accessibility guide for tree Page tree. Navigate the tree w…" at bounding box center [143, 416] width 197 height 737
click at [126, 177] on div "Start designing" at bounding box center [134, 178] width 85 height 15
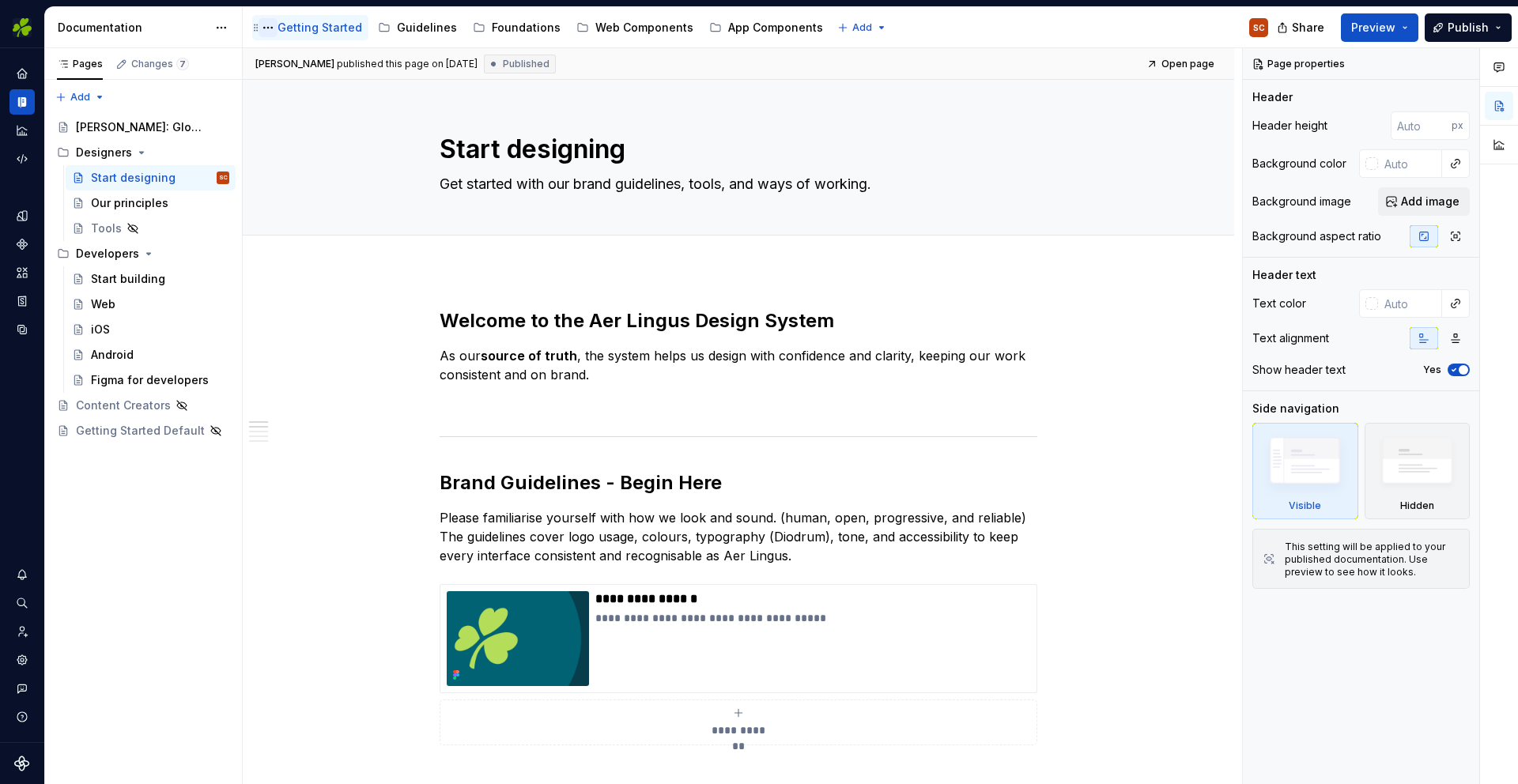
click at [273, 29] on button "Page tree" at bounding box center [267, 27] width 19 height 19
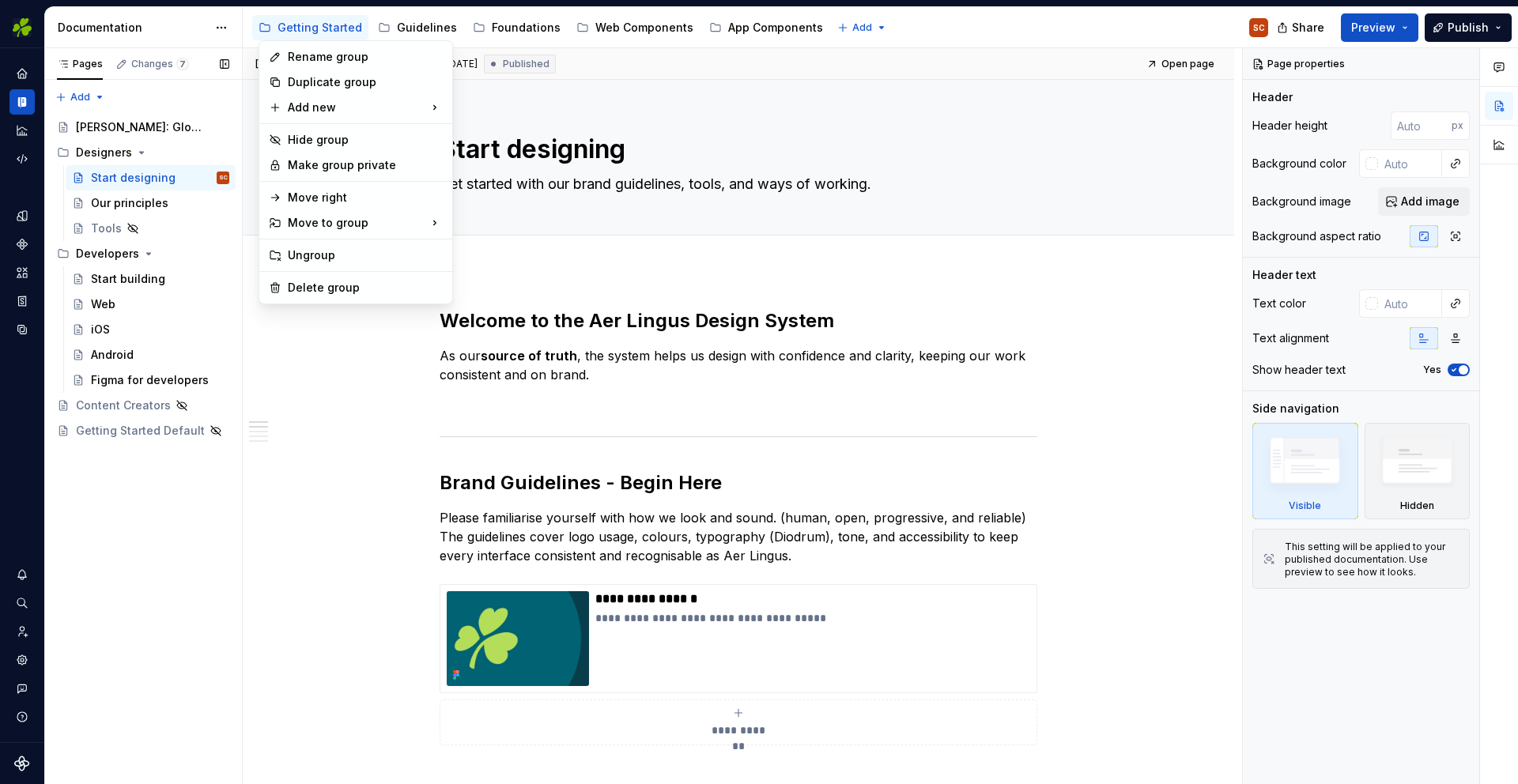
click at [178, 518] on div "Pages Changes 7 Add Accessibility guide for tree Page tree. Navigate the tree w…" at bounding box center [143, 416] width 197 height 737
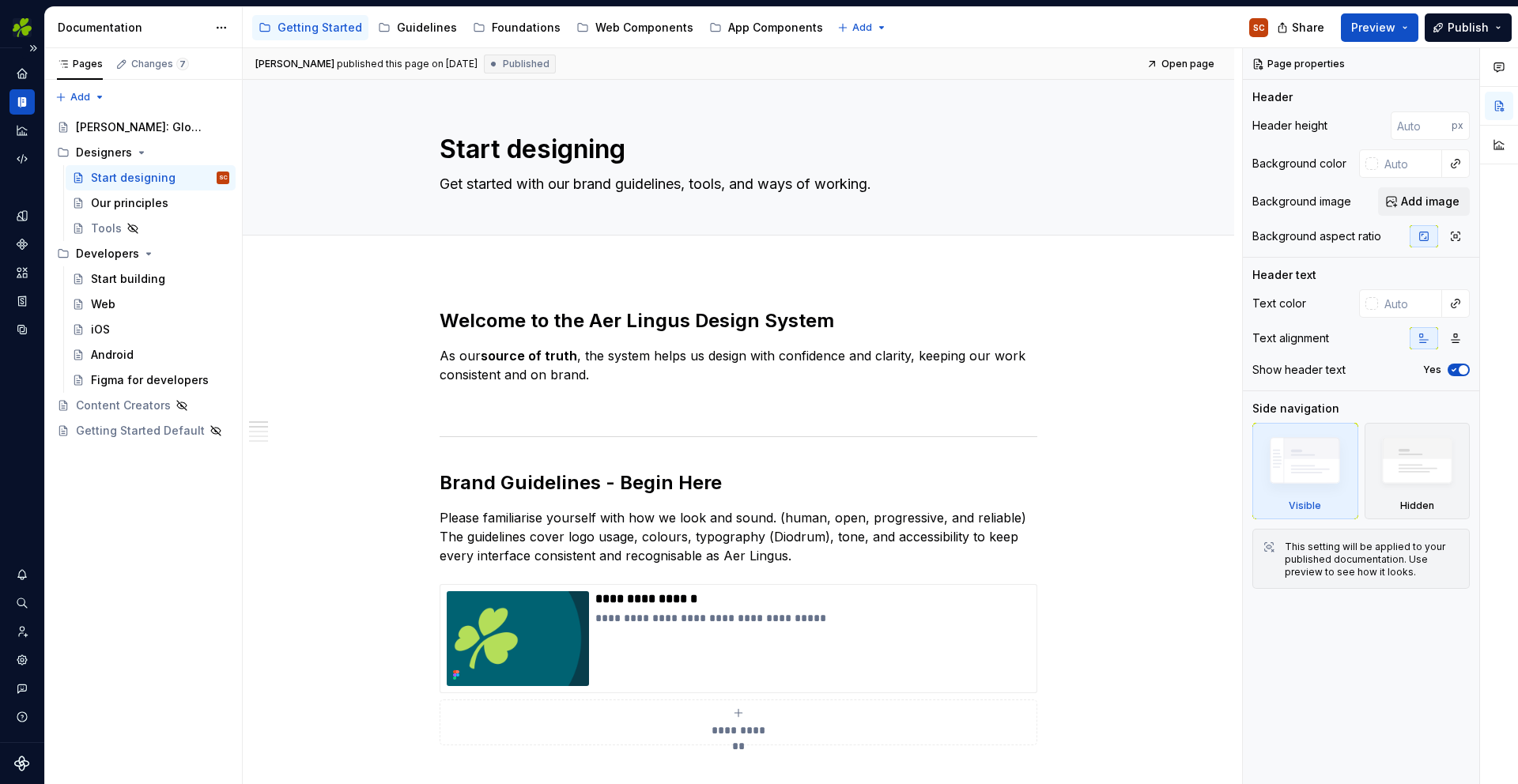
type textarea "*"
